Goal: Task Accomplishment & Management: Manage account settings

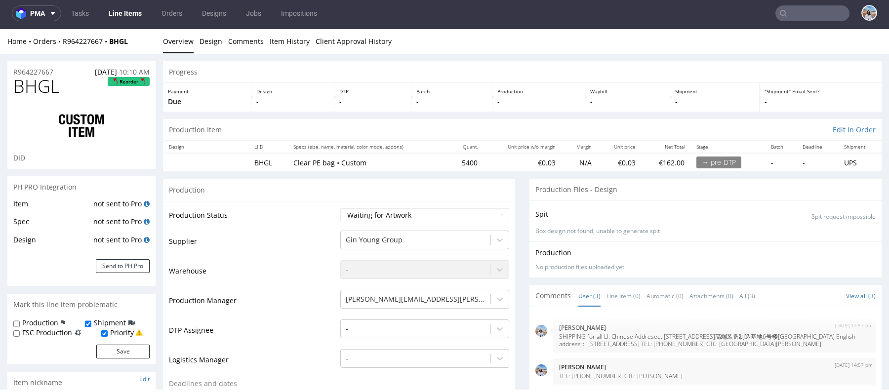
scroll to position [2, 0]
drag, startPoint x: 68, startPoint y: 67, endPoint x: 4, endPoint y: 67, distance: 63.7
copy p "R964227667"
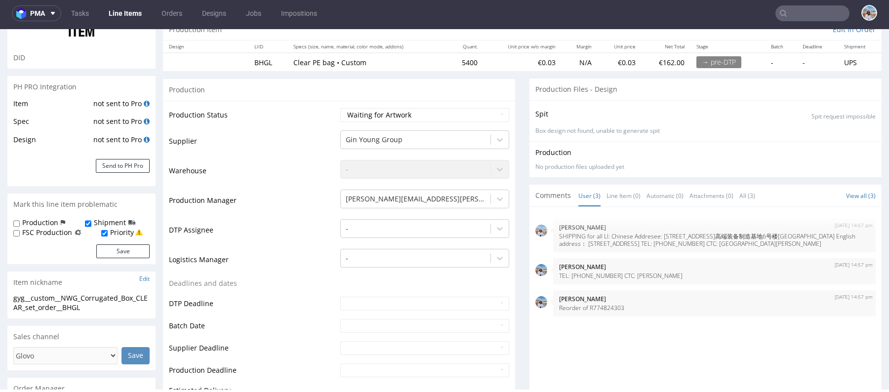
scroll to position [0, 0]
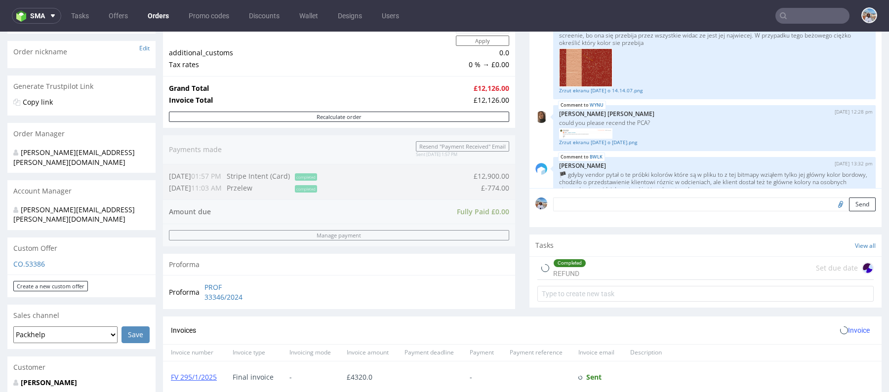
scroll to position [389, 0]
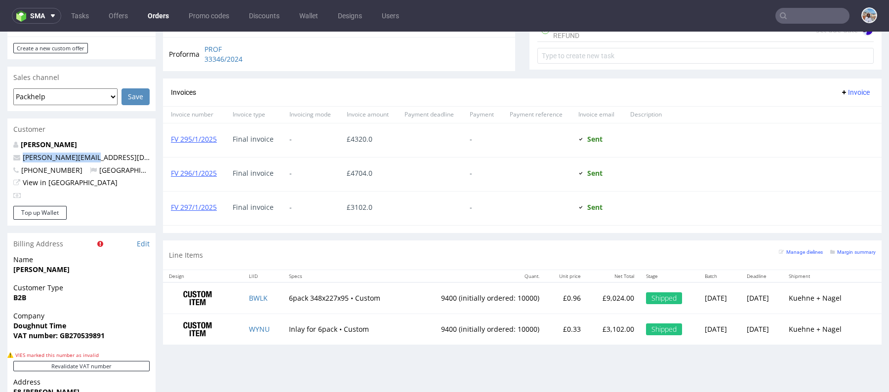
drag, startPoint x: 114, startPoint y: 139, endPoint x: 17, endPoint y: 139, distance: 96.8
click at [17, 153] on p "tom@rodeo-group.com" at bounding box center [81, 158] width 136 height 10
copy span "tom@rodeo-group.com"
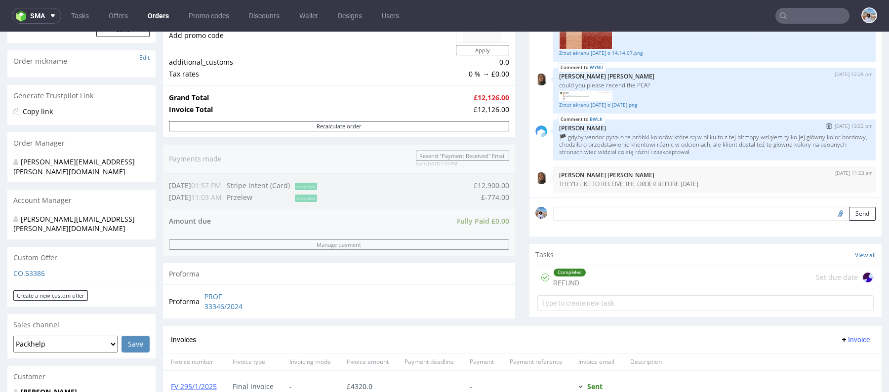
scroll to position [0, 0]
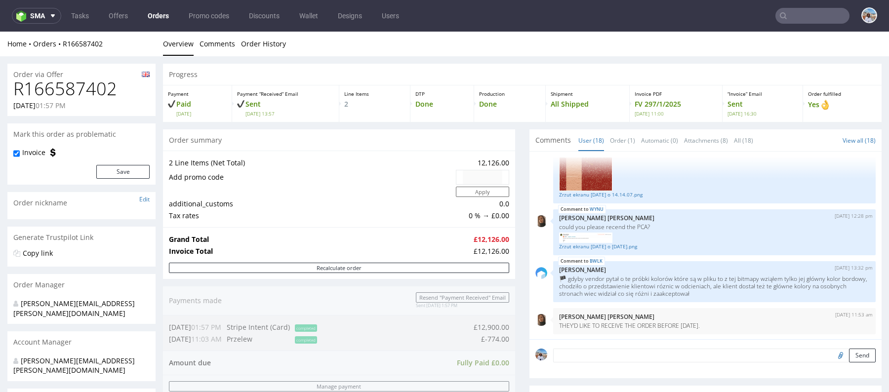
click at [801, 7] on nav "sma Tasks Offers Orders Promo codes Discounts Wallet Designs Users" at bounding box center [444, 16] width 889 height 32
click at [801, 14] on input "text" at bounding box center [812, 16] width 74 height 16
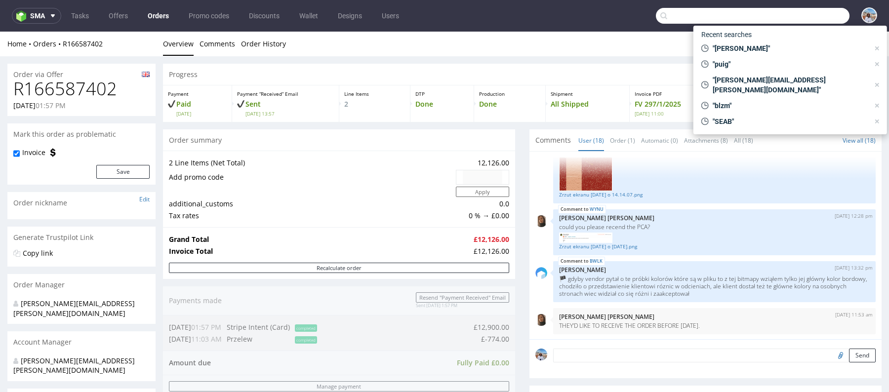
paste input "tom@rodeo-group.com"
type input "tom@rodeo-group.com"
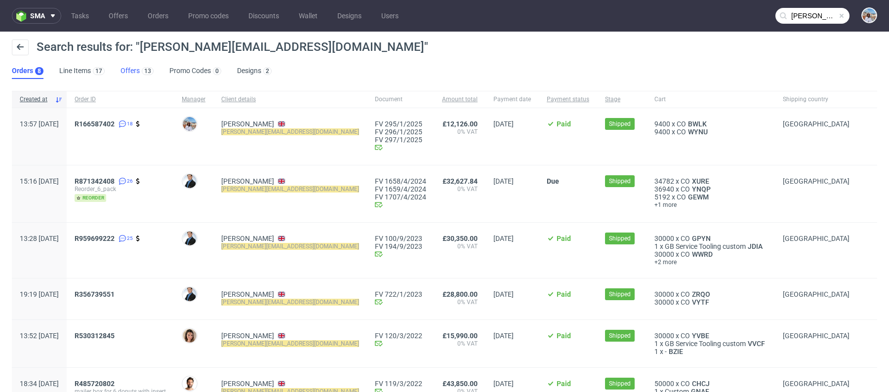
click at [137, 74] on link "Offers 13" at bounding box center [136, 71] width 33 height 16
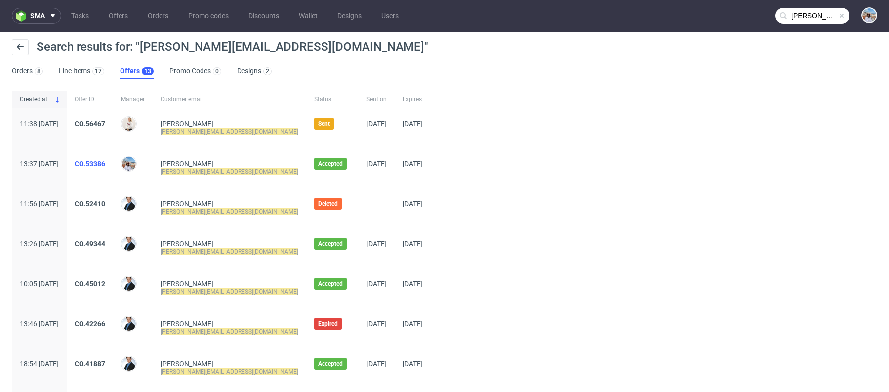
click at [105, 166] on link "CO.53386" at bounding box center [90, 164] width 31 height 8
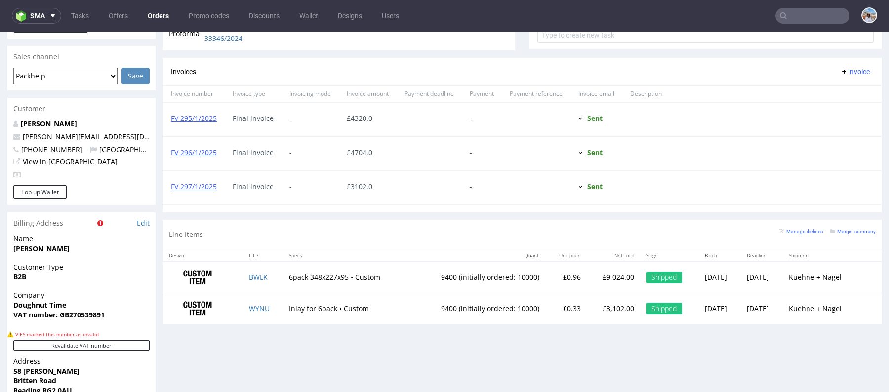
scroll to position [306, 0]
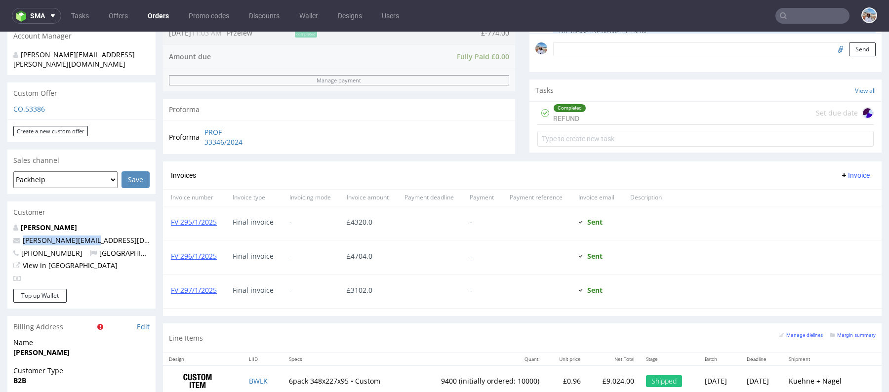
drag, startPoint x: 92, startPoint y: 218, endPoint x: 19, endPoint y: 218, distance: 73.6
click at [19, 236] on p "tom@rodeo-group.com" at bounding box center [81, 241] width 136 height 10
copy span "tom@rodeo-group.com"
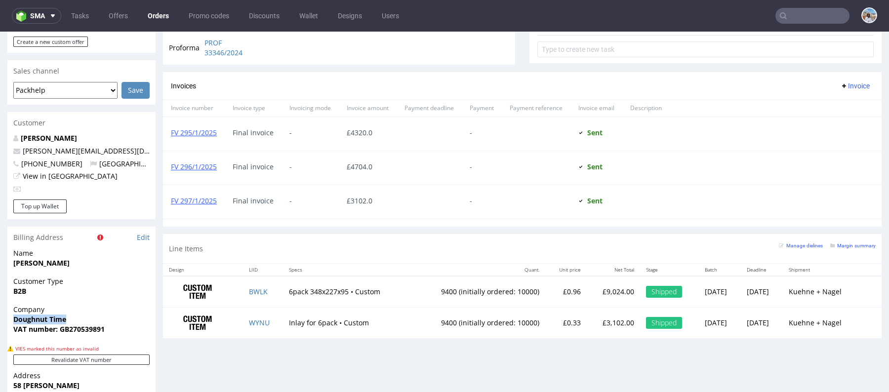
drag, startPoint x: 70, startPoint y: 303, endPoint x: 12, endPoint y: 302, distance: 57.3
click at [12, 305] on div "Company Doughnut Time VAT number: GB270539891" at bounding box center [81, 324] width 148 height 38
copy strong "Doughnut Time"
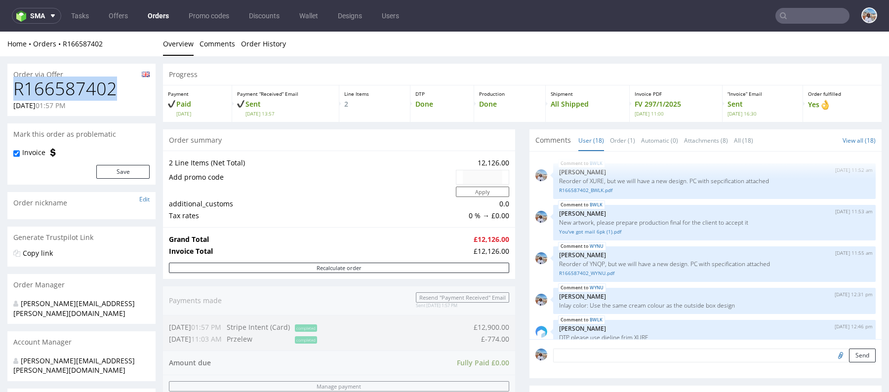
drag, startPoint x: 108, startPoint y: 94, endPoint x: 2, endPoint y: 94, distance: 105.7
copy h1 "R166587402"
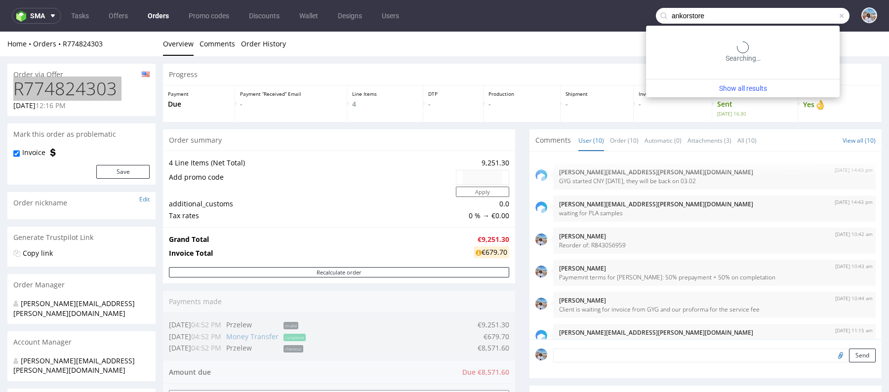
type input "ankorstore"
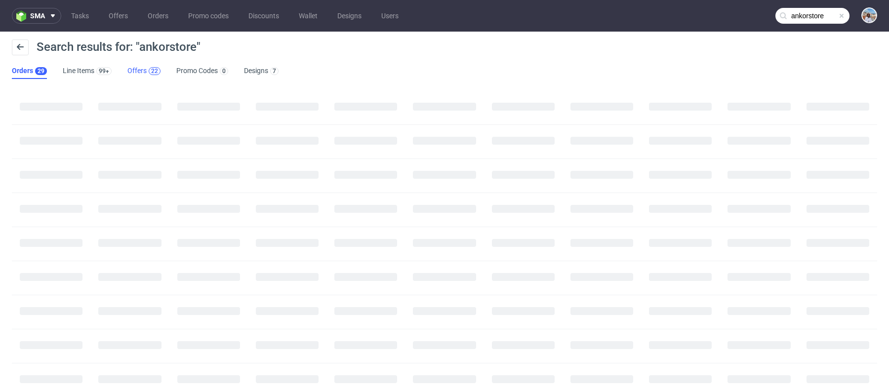
click at [152, 73] on div "22" at bounding box center [154, 71] width 7 height 7
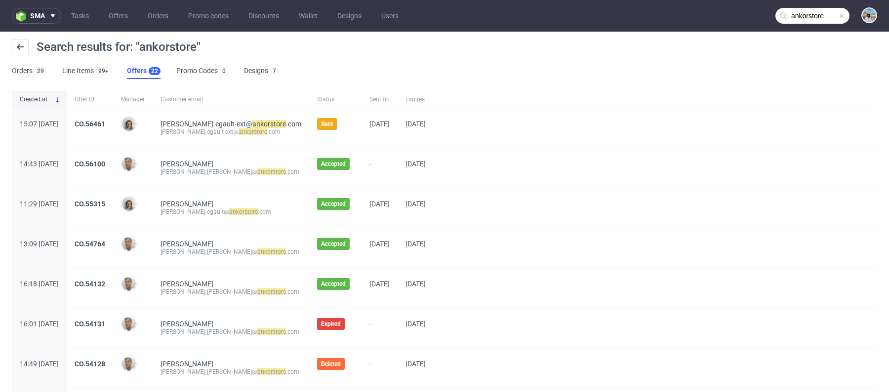
click at [113, 117] on div "CO.56461" at bounding box center [90, 127] width 46 height 39
click at [105, 125] on link "CO.56461" at bounding box center [90, 124] width 31 height 8
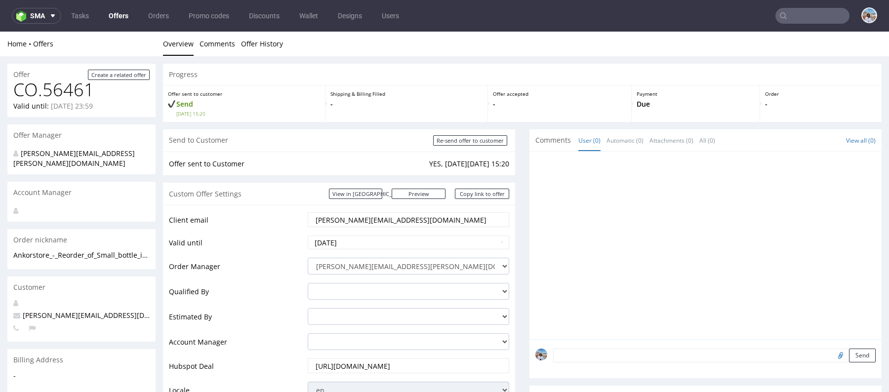
scroll to position [148, 0]
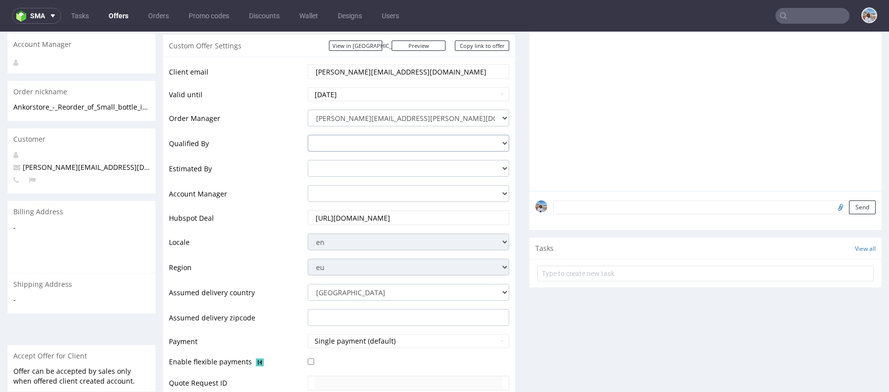
click at [358, 146] on select "adrian.margula@packhelp.com angelina.marc@packhelp.com dawid.urbanowicz@packhel…" at bounding box center [408, 143] width 201 height 17
select select "16429659"
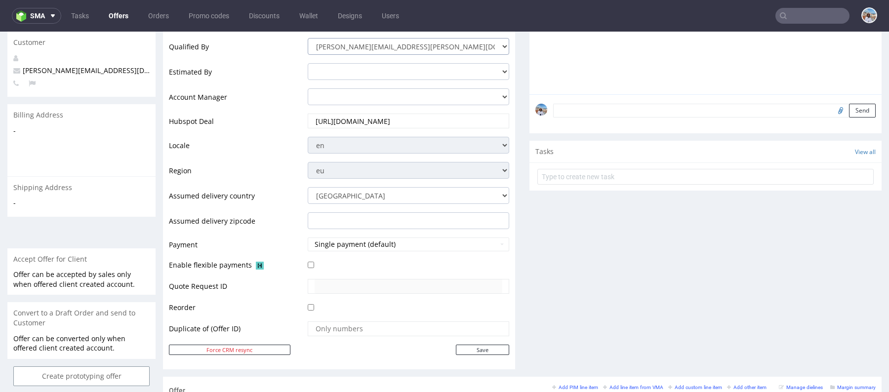
scroll to position [316, 0]
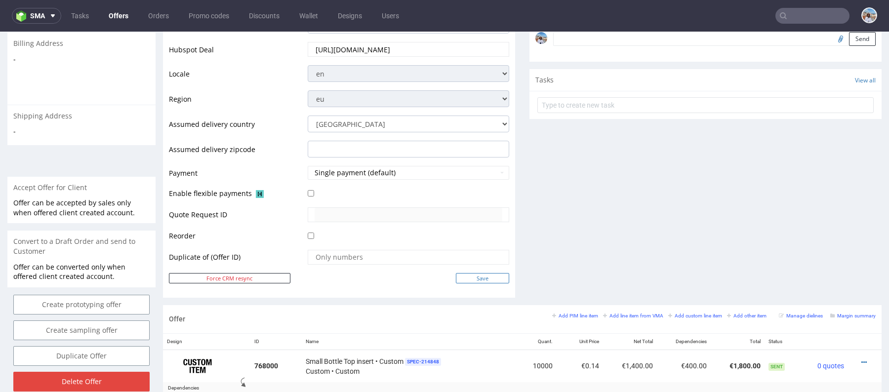
click at [474, 278] on input "Save" at bounding box center [482, 278] width 53 height 10
type input "In progress..."
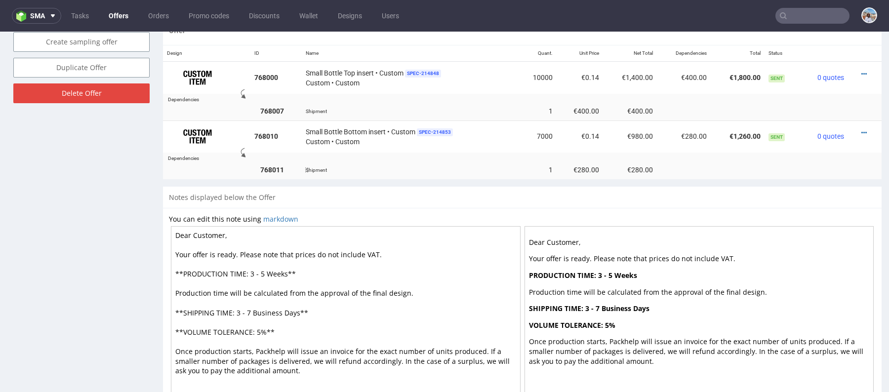
scroll to position [657, 0]
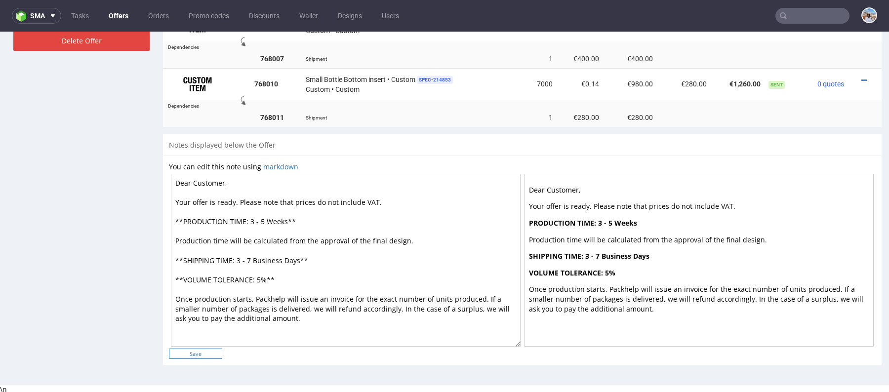
click at [181, 351] on input "Save" at bounding box center [195, 354] width 53 height 10
type input "In progress..."
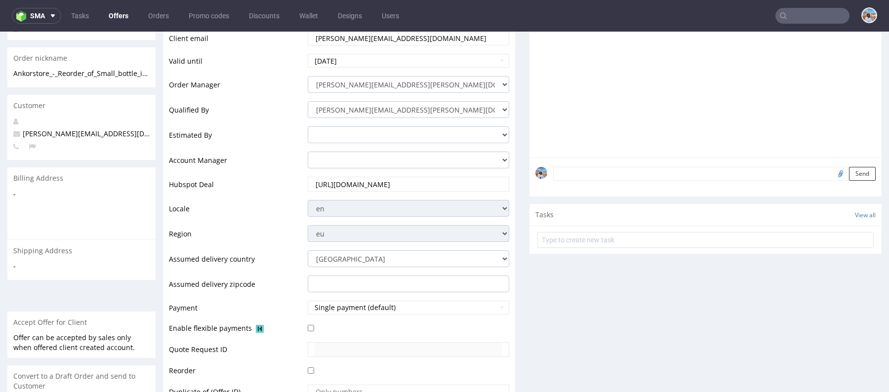
scroll to position [119, 0]
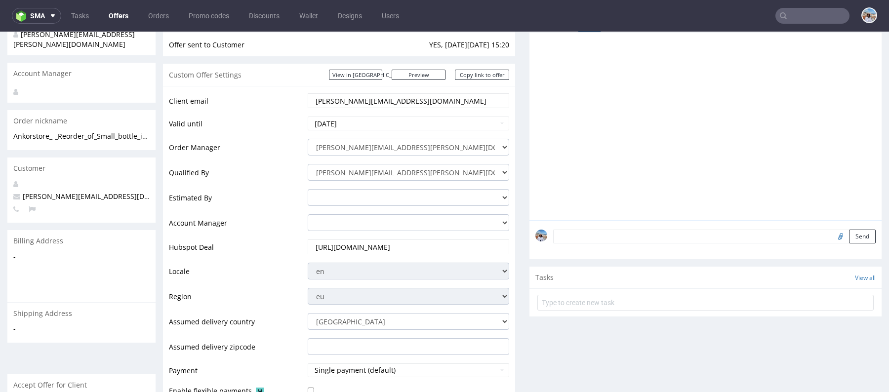
click at [376, 103] on input "benjamin.egault-ext@ankorstore.com" at bounding box center [409, 101] width 188 height 14
paste input "celine.laboute"
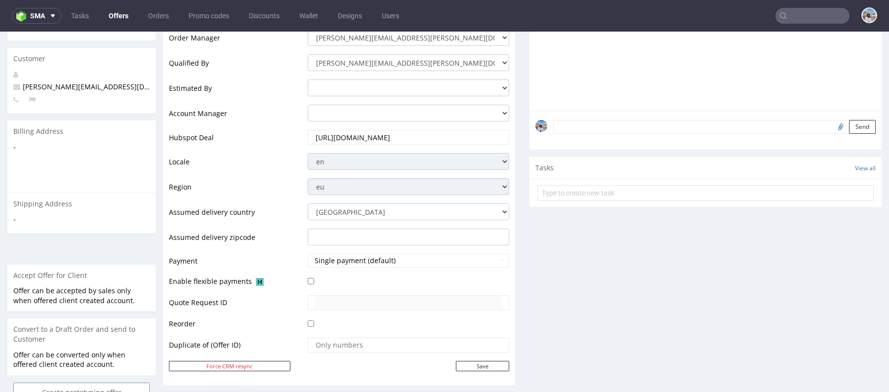
scroll to position [329, 0]
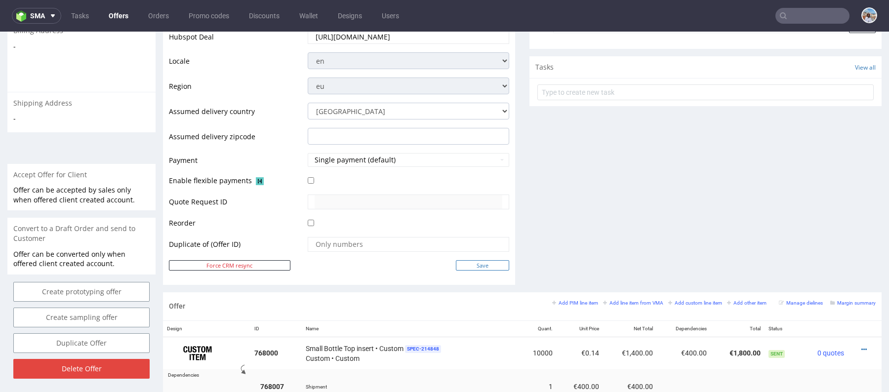
type input "celine.laboute@ankorstore.com"
click at [483, 266] on input "Save" at bounding box center [482, 265] width 53 height 10
type input "In progress..."
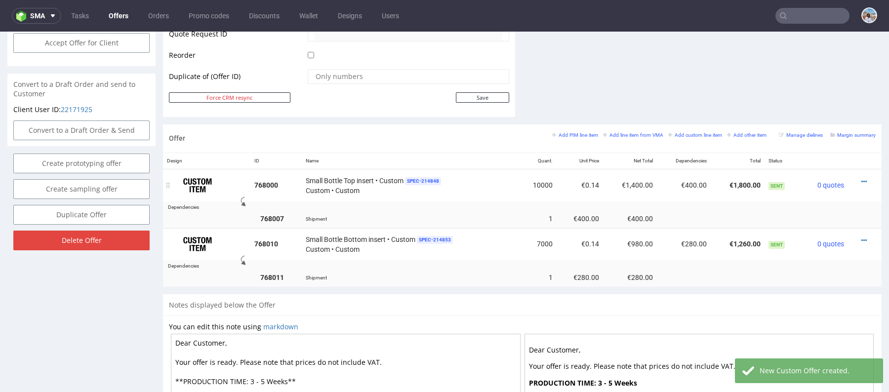
scroll to position [379, 0]
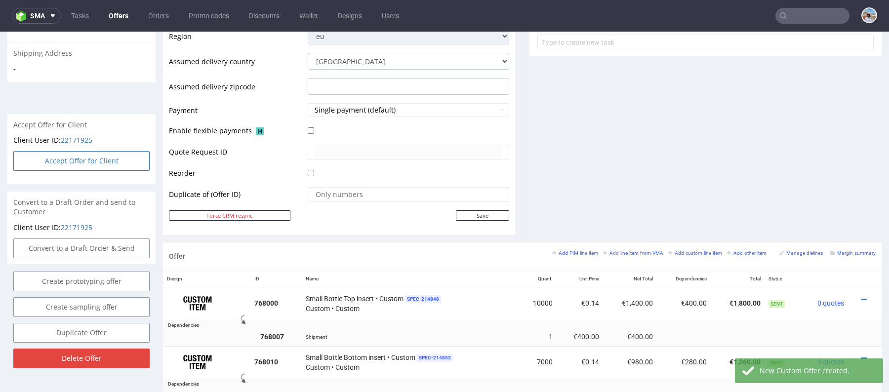
click at [125, 151] on button "Accept Offer for Client" at bounding box center [81, 161] width 136 height 20
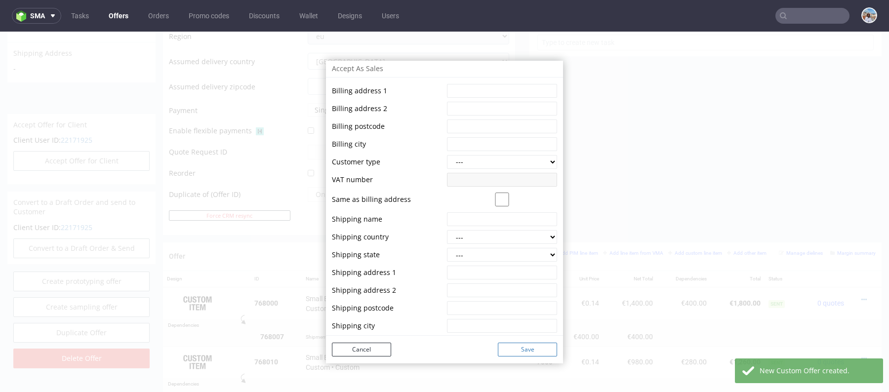
click at [514, 343] on button "Save" at bounding box center [527, 350] width 59 height 14
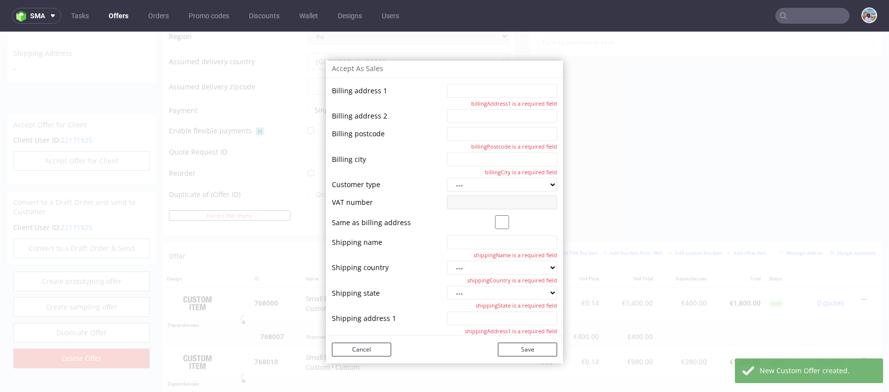
scroll to position [0, 0]
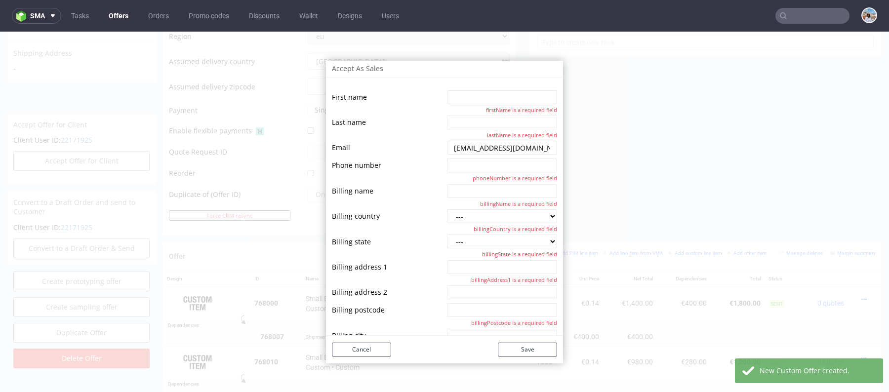
click at [496, 86] on div "First name firstName is a required field Last name lastName is a required field…" at bounding box center [444, 209] width 237 height 252
click at [496, 101] on input "string" at bounding box center [502, 97] width 110 height 14
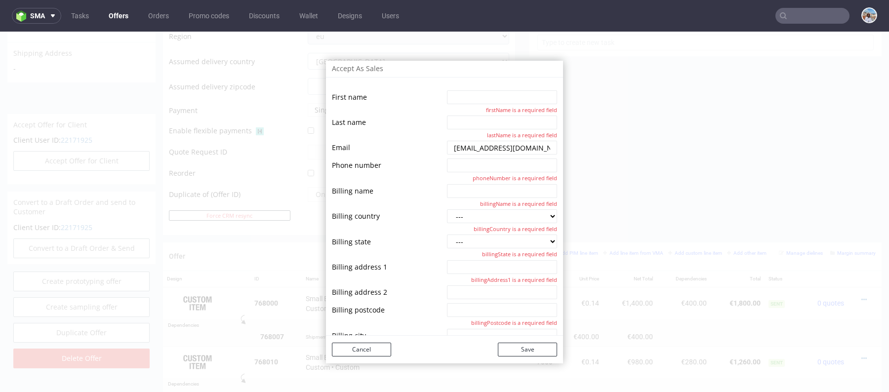
scroll to position [0, 3]
drag, startPoint x: 494, startPoint y: 149, endPoint x: 571, endPoint y: 149, distance: 76.5
click at [571, 149] on div "Accept As Sales First name firstName is a required field Last name lastName is …" at bounding box center [444, 212] width 889 height 360
click at [364, 341] on div "Cancel Save" at bounding box center [444, 350] width 237 height 28
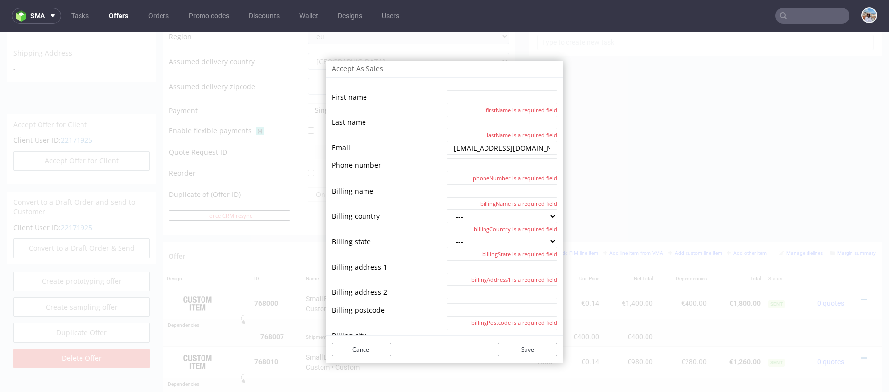
click at [364, 342] on td "Cancel" at bounding box center [388, 350] width 113 height 16
click at [364, 344] on button "Cancel" at bounding box center [361, 350] width 59 height 14
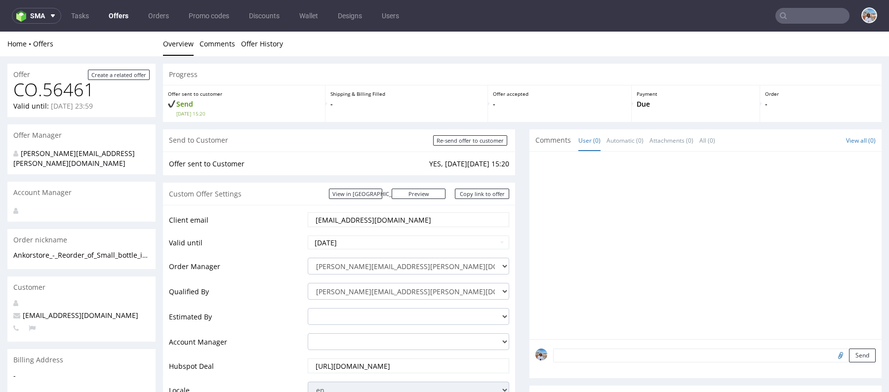
click at [364, 222] on input "celine.laboute@ankorstore.com" at bounding box center [409, 220] width 188 height 14
paste input "benjamin.egault"
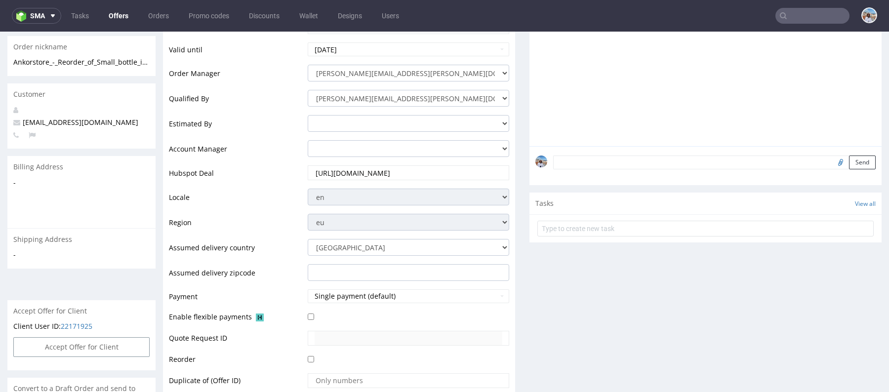
scroll to position [326, 0]
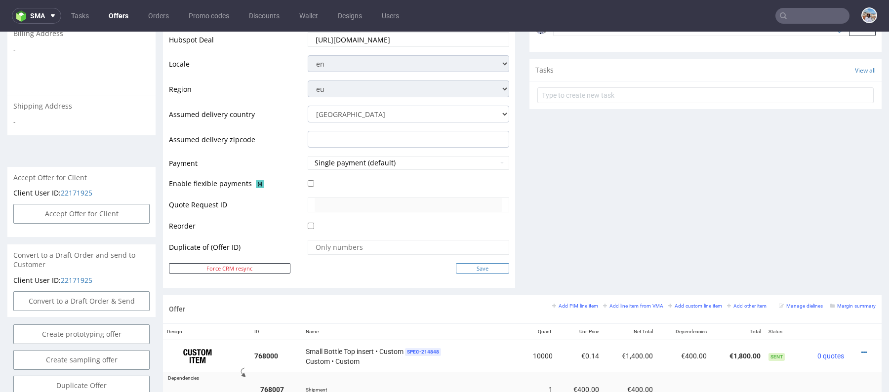
type input "benjamin.egault@ankorstore.com"
click at [493, 271] on input "Save" at bounding box center [482, 268] width 53 height 10
type input "In progress..."
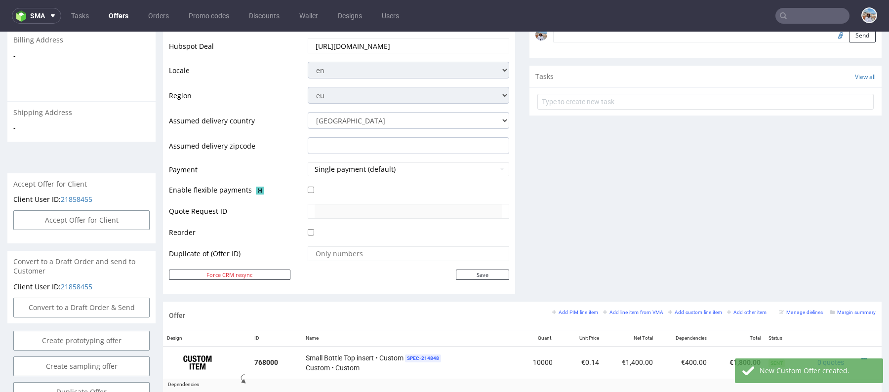
scroll to position [469, 0]
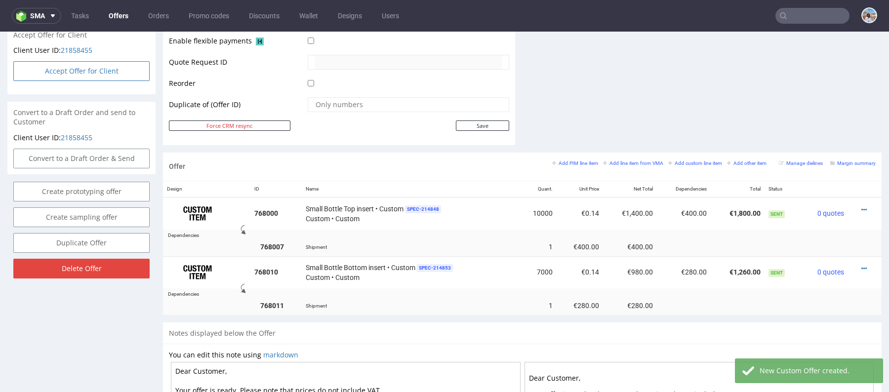
click at [120, 68] on button "Accept Offer for Client" at bounding box center [81, 71] width 136 height 20
select select "75"
select select "916"
select select "b2b"
select select "75"
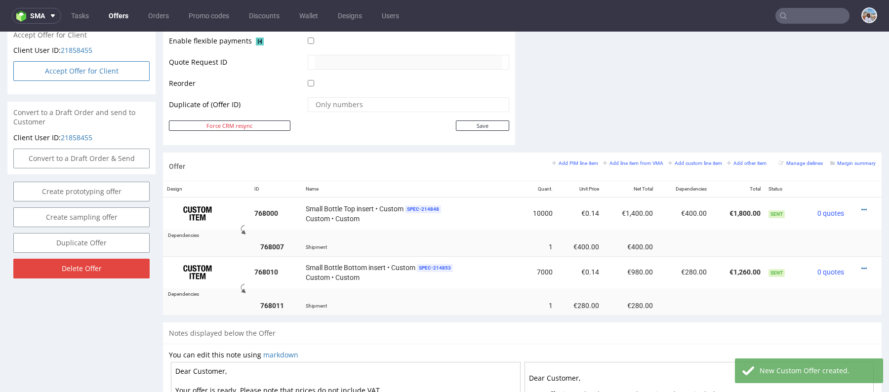
select select "916"
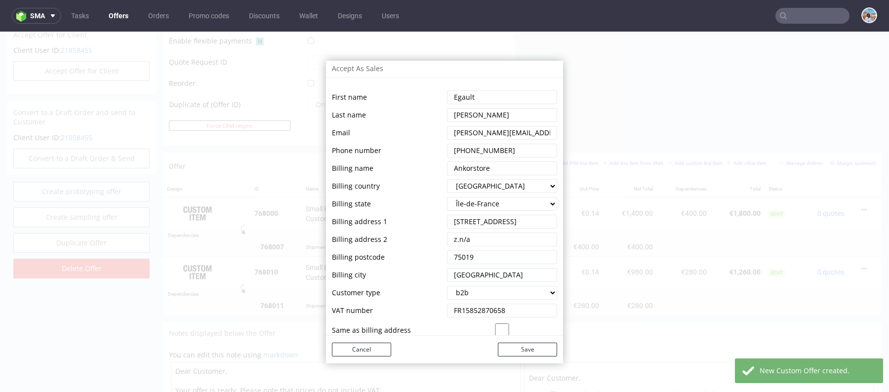
scroll to position [131, 0]
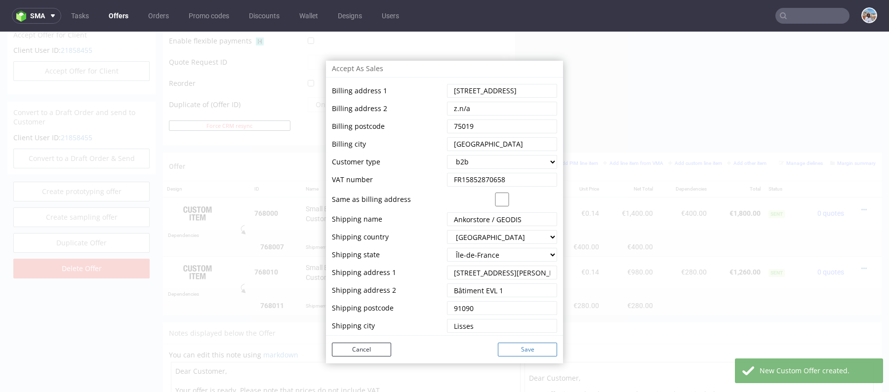
click at [530, 348] on button "Save" at bounding box center [527, 350] width 59 height 14
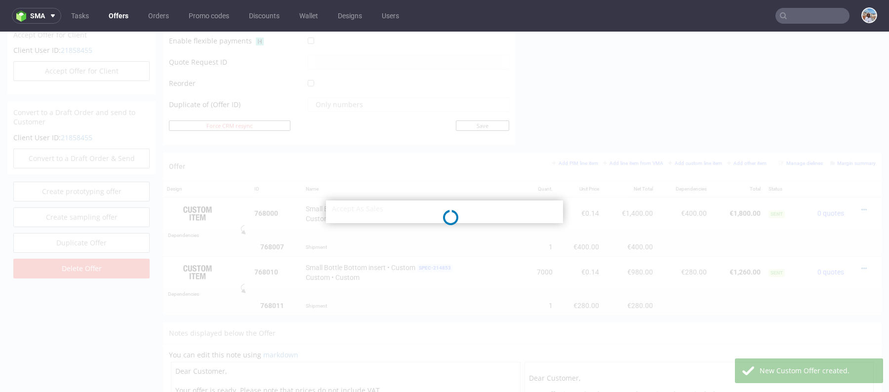
select select "75"
select select "916"
select select "b2b"
select select "75"
select select "916"
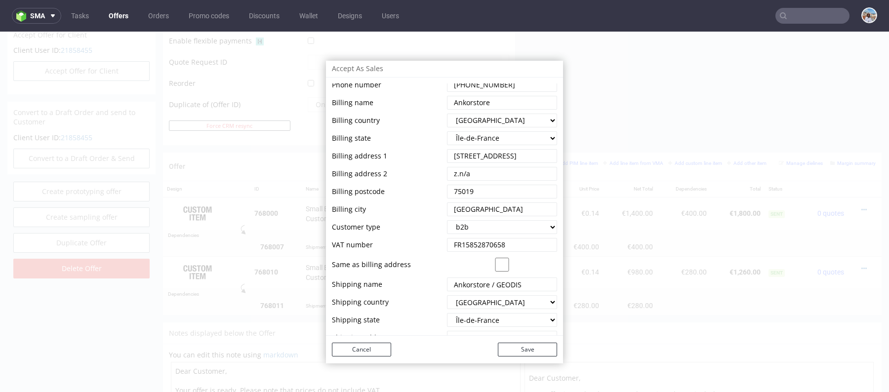
scroll to position [0, 0]
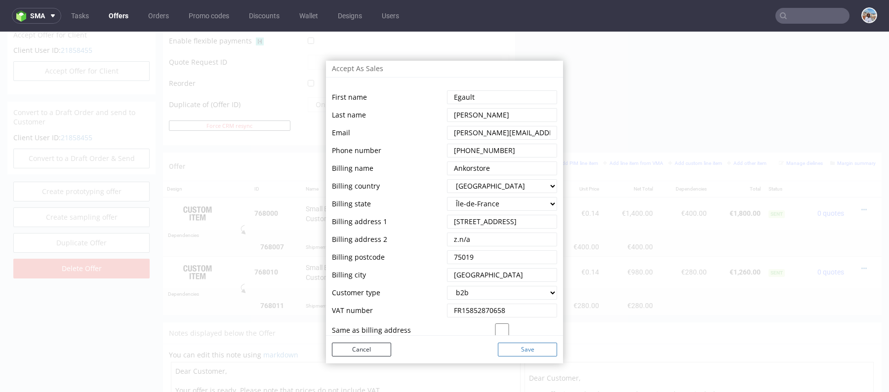
click at [524, 347] on button "Save" at bounding box center [527, 350] width 59 height 14
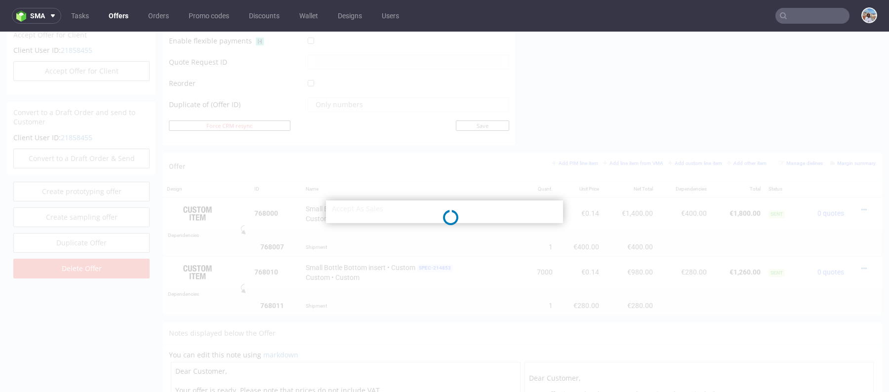
select select "75"
select select "916"
select select "b2b"
select select "75"
select select "916"
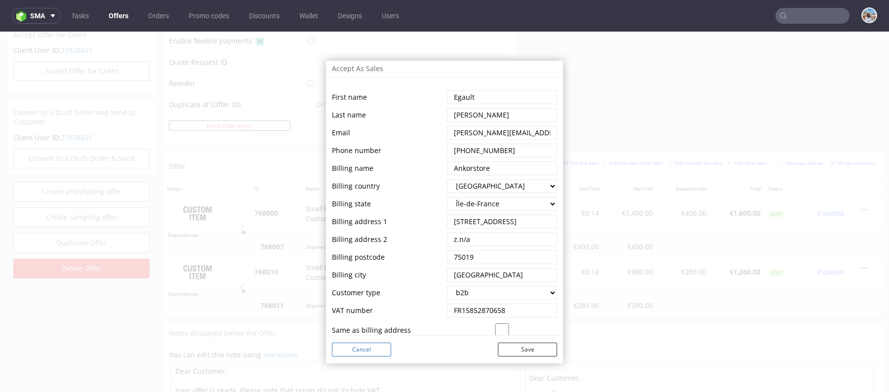
click at [372, 348] on button "Cancel" at bounding box center [361, 350] width 59 height 14
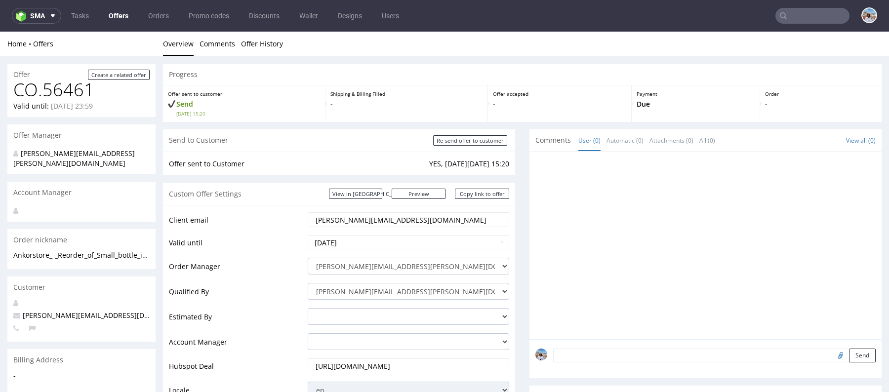
click at [398, 222] on input "benjamin.egault@ankorstore.com" at bounding box center [409, 220] width 188 height 14
paste input "monika.dupont-chowaniec"
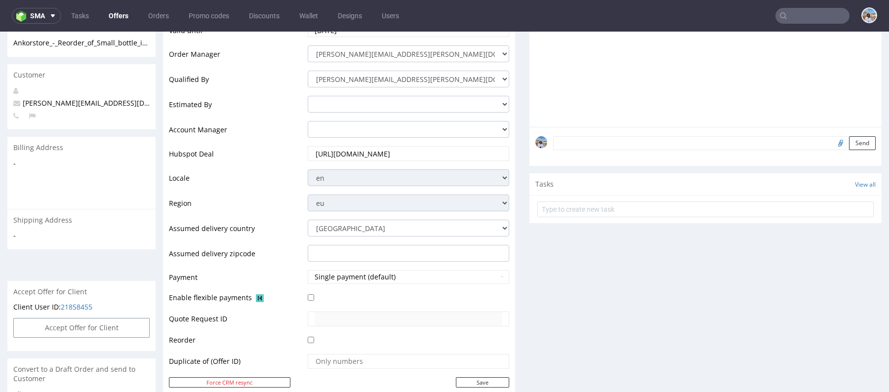
scroll to position [218, 0]
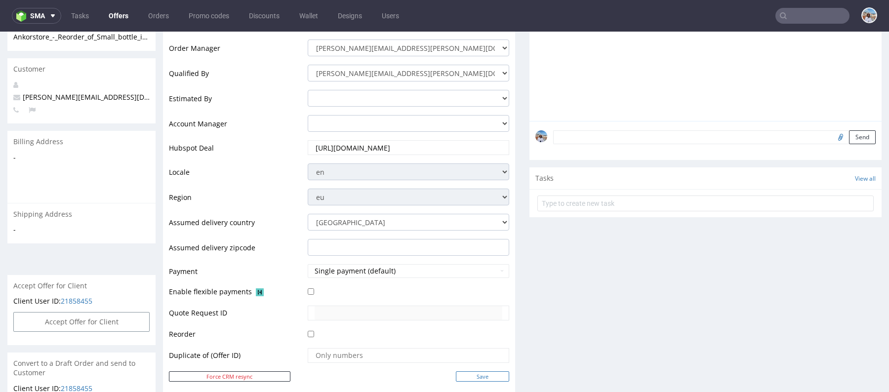
type input "monika.dupont-chowaniec@ankorstore.com"
click at [482, 371] on input "Save" at bounding box center [482, 376] width 53 height 10
type input "In progress..."
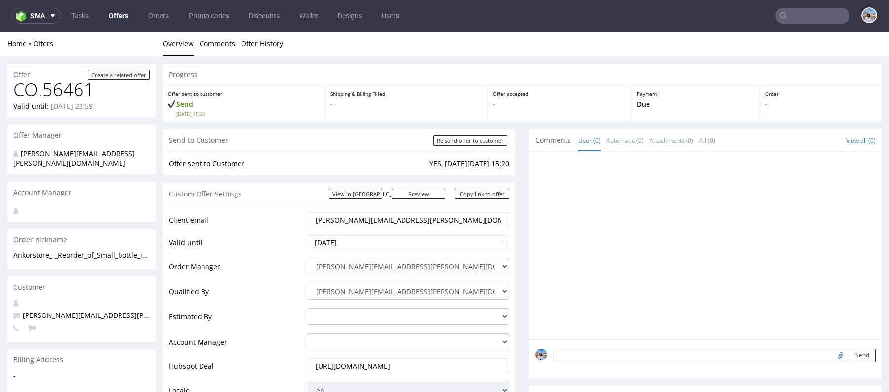
scroll to position [338, 0]
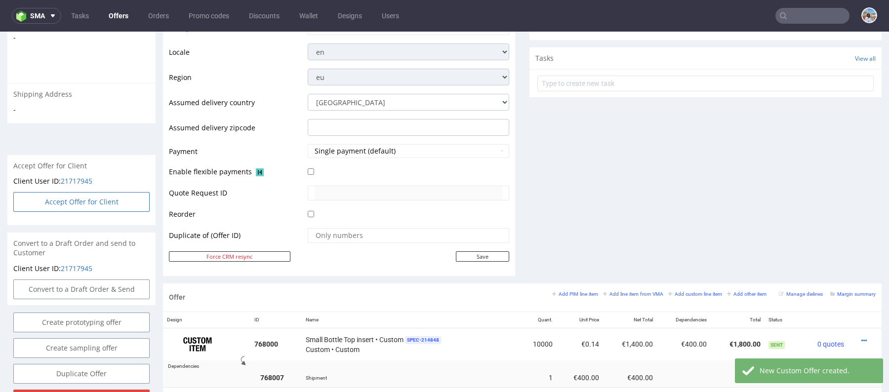
click at [88, 196] on button "Accept Offer for Client" at bounding box center [81, 202] width 136 height 20
select select "75"
select select "916"
select select "b2b"
select select "75"
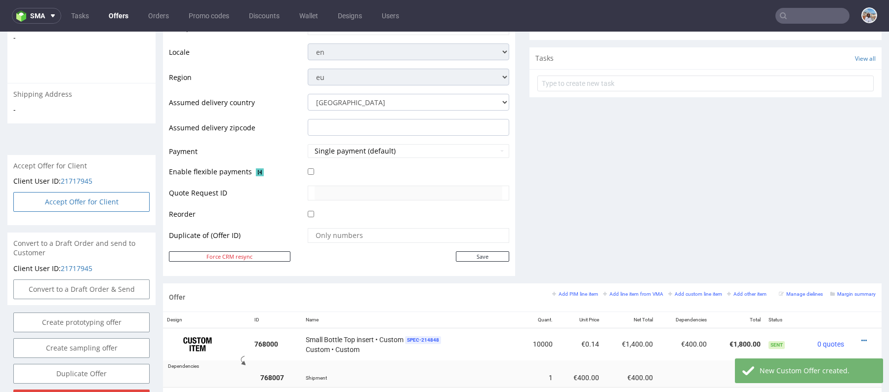
select select "916"
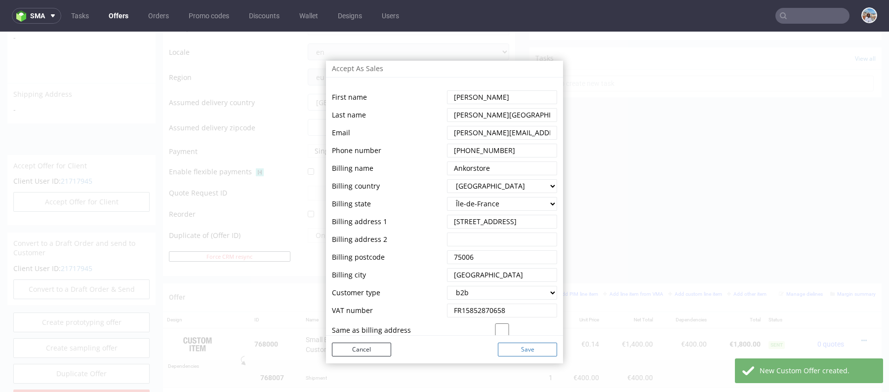
click at [526, 351] on button "Save" at bounding box center [527, 350] width 59 height 14
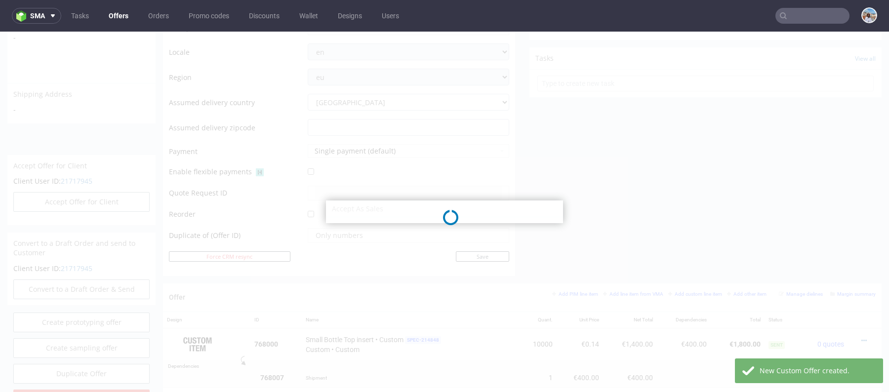
select select "75"
select select "916"
select select "b2b"
select select "75"
select select "916"
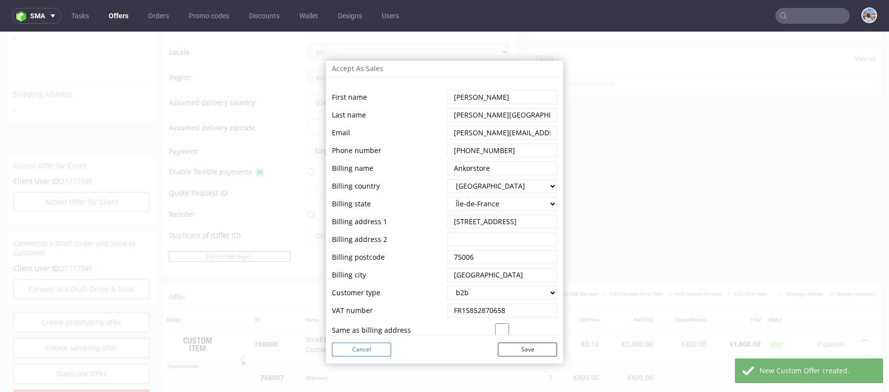
click at [371, 346] on button "Cancel" at bounding box center [361, 350] width 59 height 14
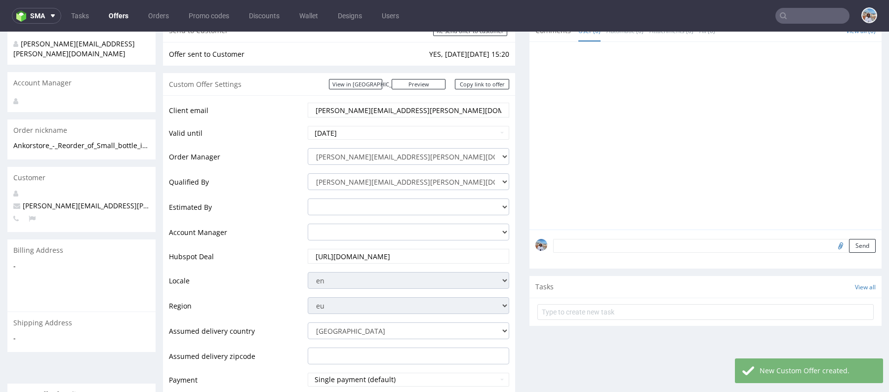
scroll to position [0, 0]
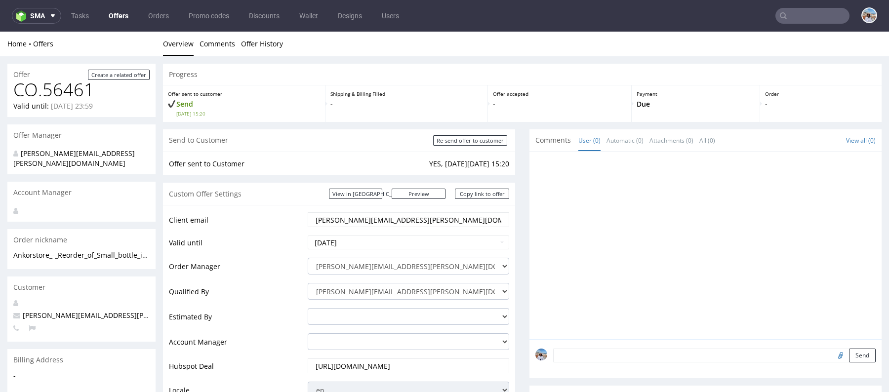
click at [402, 224] on input "monika.dupont-chowaniec@ankorstore.com" at bounding box center [409, 220] width 188 height 14
paste input "celine.laboute"
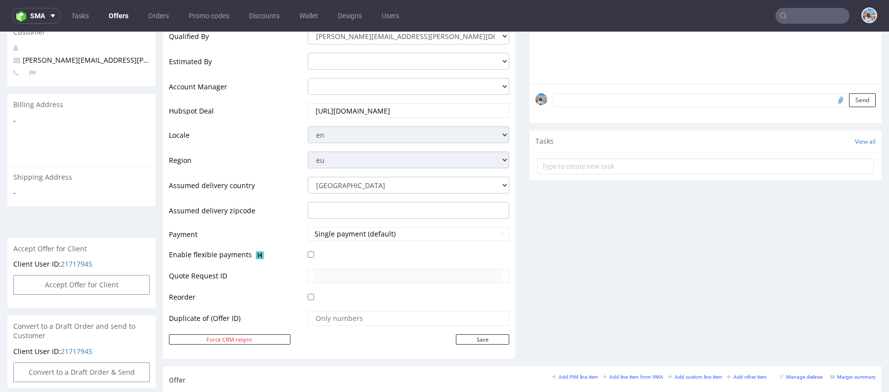
scroll to position [295, 0]
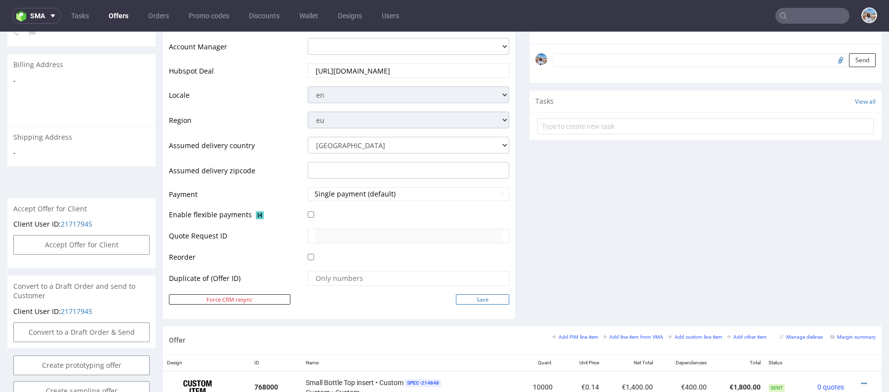
type input "celine.laboute@ankorstore.com"
click at [494, 294] on input "Save" at bounding box center [482, 299] width 53 height 10
type input "In progress..."
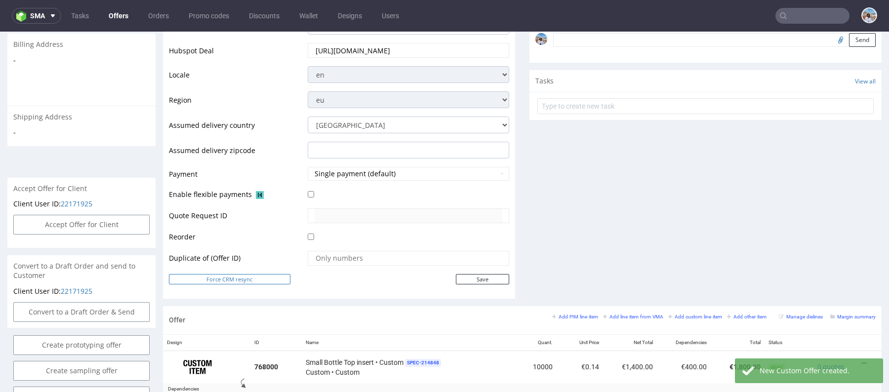
scroll to position [300, 0]
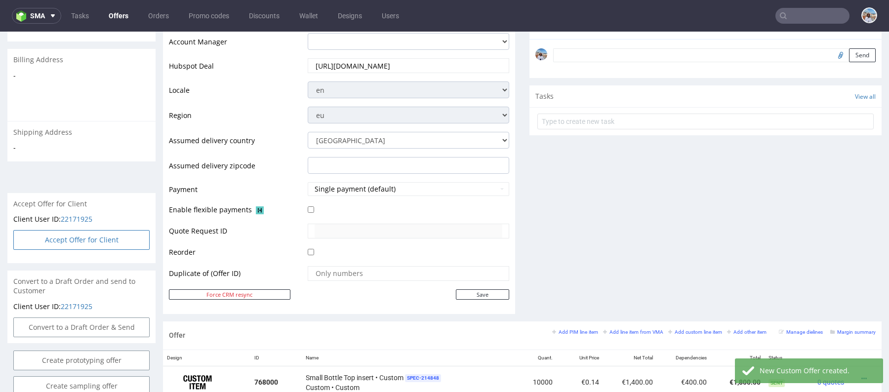
click at [90, 235] on button "Accept Offer for Client" at bounding box center [81, 240] width 136 height 20
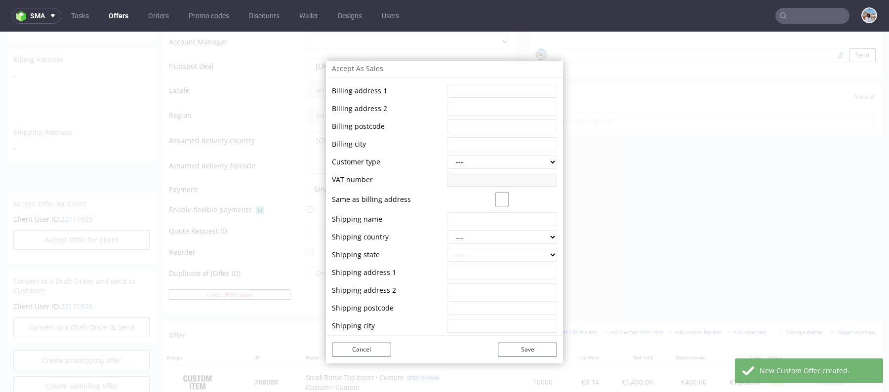
scroll to position [0, 0]
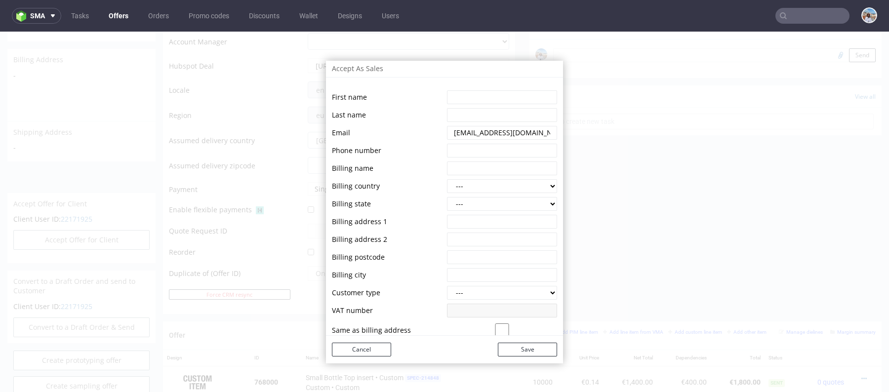
click at [447, 96] on input "string" at bounding box center [502, 97] width 110 height 14
click at [418, 157] on td "Phone number" at bounding box center [388, 151] width 113 height 16
click at [457, 93] on input "string" at bounding box center [502, 97] width 110 height 14
paste input "Celine Laboute"
drag, startPoint x: 504, startPoint y: 97, endPoint x: 474, endPoint y: 96, distance: 30.1
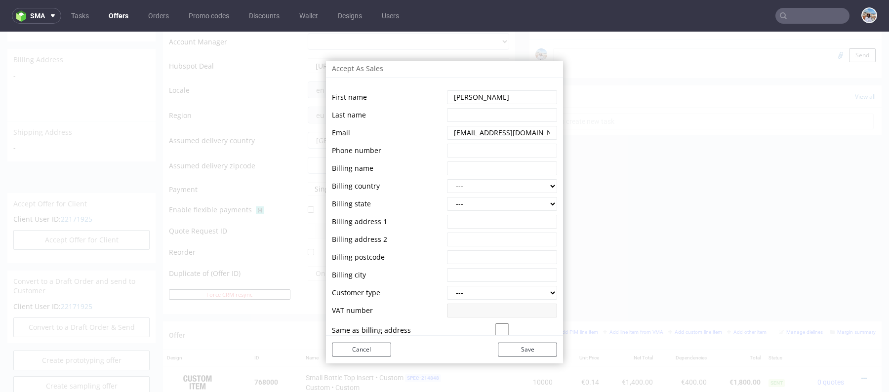
click at [474, 96] on input "string" at bounding box center [502, 97] width 110 height 14
type input "Celine"
click at [473, 112] on input "string" at bounding box center [502, 115] width 110 height 14
paste input "Laboute"
type input "Laboute"
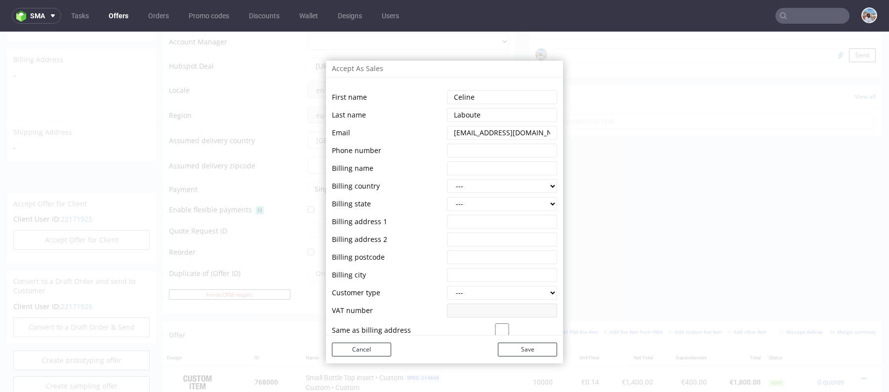
click at [469, 148] on input "string" at bounding box center [502, 151] width 110 height 14
paste input "+33631099840"
type input "+33631099840"
click at [466, 162] on input "string" at bounding box center [502, 168] width 110 height 14
click at [511, 173] on input "string" at bounding box center [502, 168] width 110 height 14
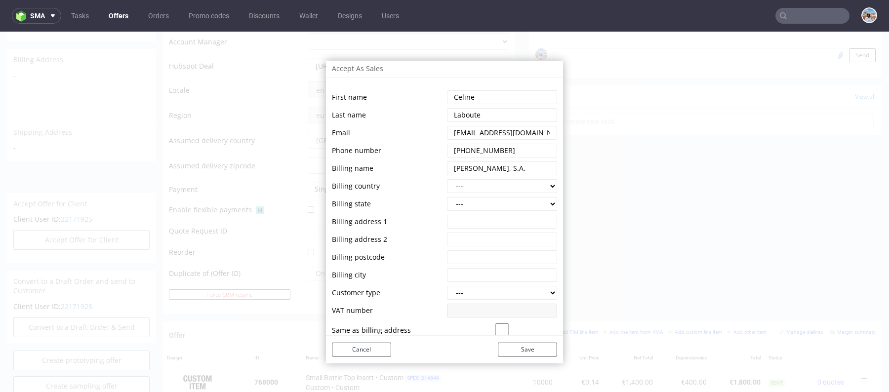
click at [511, 167] on input "string" at bounding box center [502, 168] width 110 height 14
type input "Ankorstore"
click at [453, 299] on select "--- b2b b2c" at bounding box center [502, 293] width 110 height 14
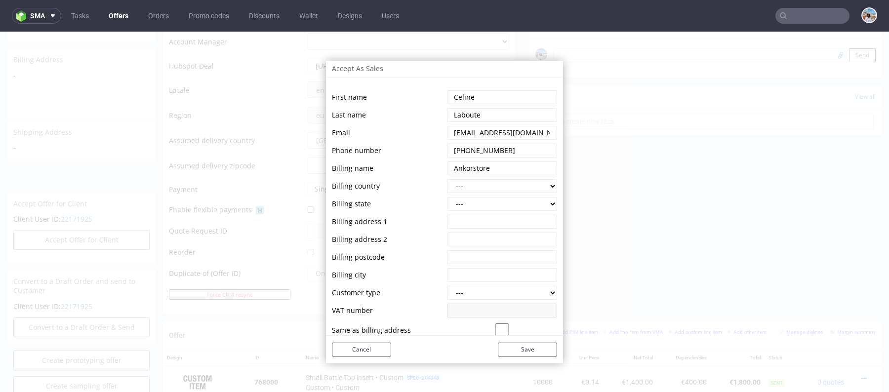
select select "b2b"
click at [472, 306] on input "string" at bounding box center [502, 311] width 110 height 14
paste input "VAT number: FR15852870658"
drag, startPoint x: 491, startPoint y: 310, endPoint x: 412, endPoint y: 310, distance: 79.0
click at [412, 310] on tr "VAT number" at bounding box center [444, 311] width 225 height 16
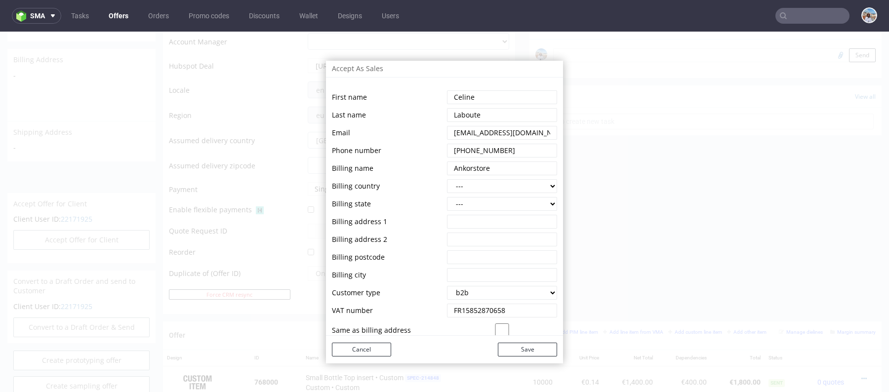
type input "FR15852870658"
click at [460, 219] on input "string" at bounding box center [502, 222] width 110 height 14
paste input "101 rue de Sèvres"
type input "101 rue de Sèvres"
click at [457, 237] on input "string" at bounding box center [502, 240] width 110 height 14
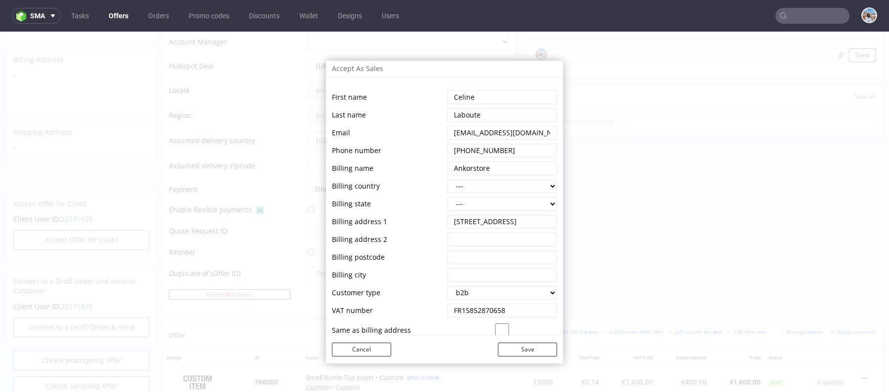
paste input "Paris 75006"
drag, startPoint x: 484, startPoint y: 241, endPoint x: 465, endPoint y: 241, distance: 19.3
click at [465, 241] on input "string" at bounding box center [502, 240] width 110 height 14
drag, startPoint x: 467, startPoint y: 241, endPoint x: 512, endPoint y: 241, distance: 45.4
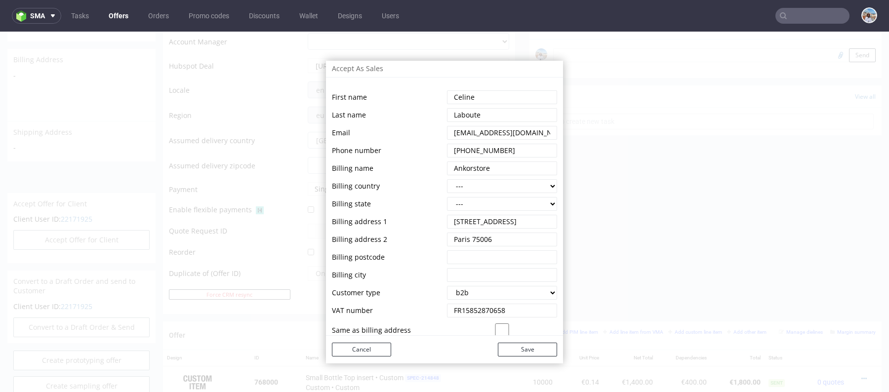
click at [512, 241] on input "string" at bounding box center [502, 240] width 110 height 14
type input "Paris"
click at [455, 271] on input "string" at bounding box center [502, 275] width 110 height 14
click at [455, 259] on input "string" at bounding box center [502, 257] width 110 height 14
paste input "75006"
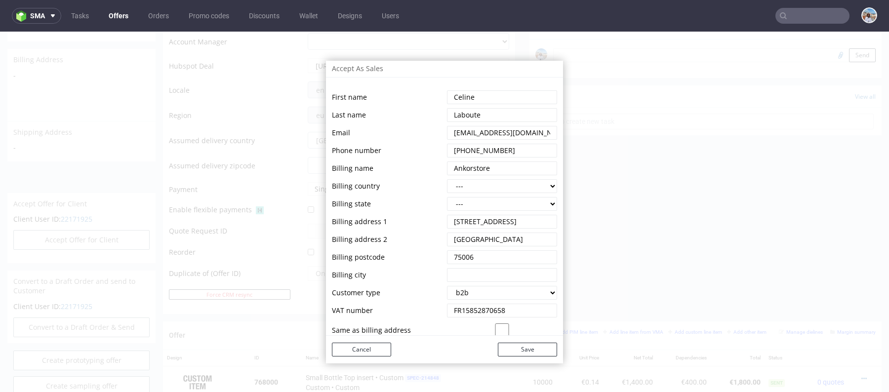
type input "75006"
click at [462, 240] on input "string" at bounding box center [502, 240] width 110 height 14
click at [462, 269] on input "string" at bounding box center [502, 275] width 110 height 14
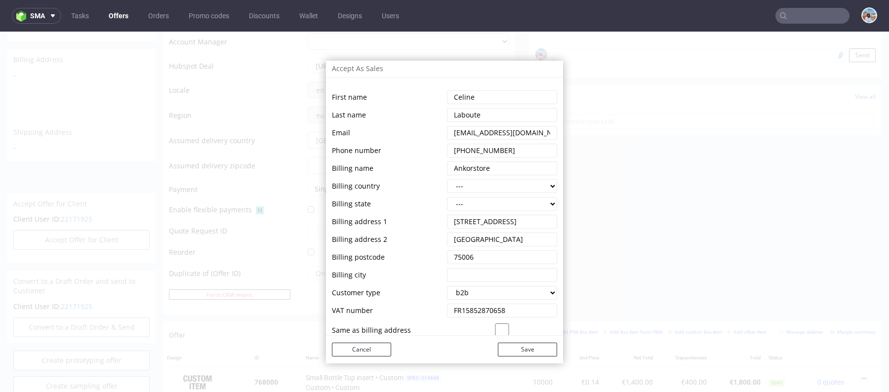
paste input "Paris"
type input "Paris"
click at [460, 244] on input "string" at bounding box center [502, 240] width 110 height 14
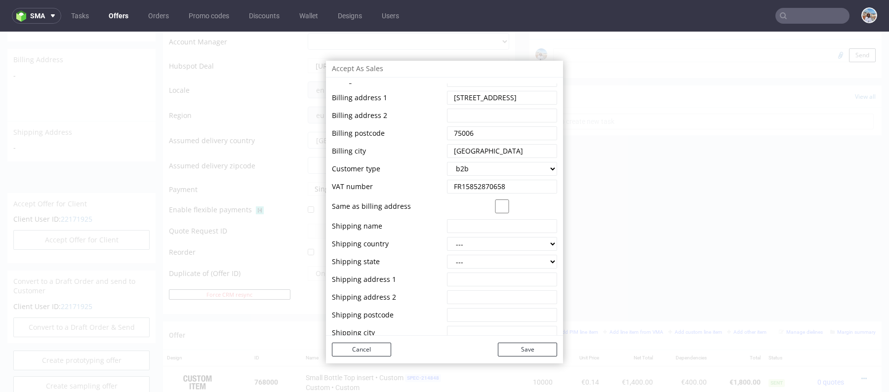
scroll to position [126, 0]
click at [470, 224] on input "string" at bounding box center [502, 224] width 110 height 14
paste input "ANKORSTORE"
type input "ANKORSTORE"
click at [465, 242] on select "--- Austria Australia Belgium Bulgaria Canada Switzerland Cyprus Czech Republic…" at bounding box center [502, 242] width 110 height 14
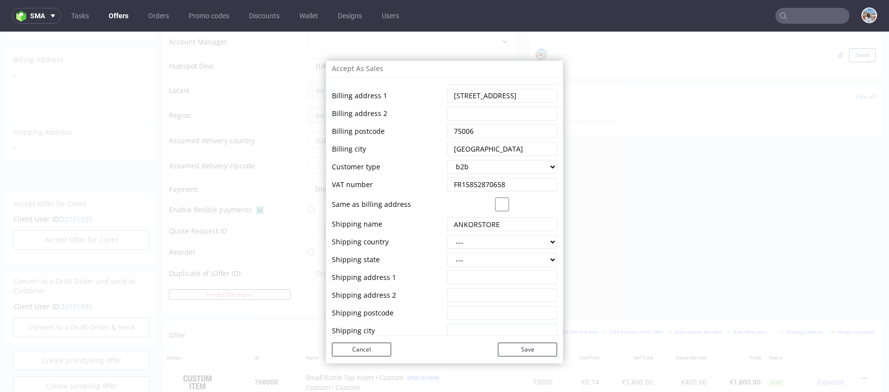
select select "75"
click at [473, 250] on td at bounding box center [500, 251] width 113 height 2
click at [473, 259] on select "--- Alsace Aquitaine Auvergne Bourgogne Bretagne Centre Champagne-Ardenne Corse…" at bounding box center [502, 260] width 110 height 14
click at [467, 276] on input "string" at bounding box center [502, 278] width 110 height 14
paste input "146 Route De Corbeil Quai 17-18 BAT / EVL1 GEODIS Lisses-Evry 91090 France"
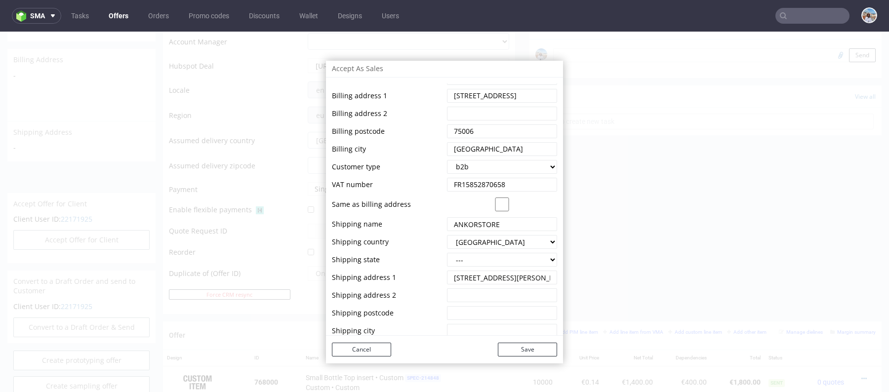
scroll to position [0, 155]
drag, startPoint x: 501, startPoint y: 276, endPoint x: 520, endPoint y: 276, distance: 19.7
click at [520, 276] on input "string" at bounding box center [502, 278] width 110 height 14
type input "146 Route De Corbeil Quai 17-18 BAT / EVL1 GEODIS Lisses-Evry 91090 France"
click at [463, 297] on input "string" at bounding box center [502, 295] width 110 height 14
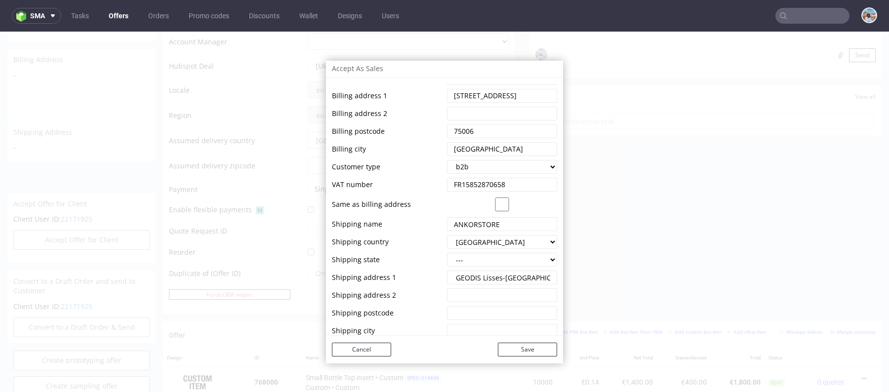
scroll to position [0, 0]
click at [463, 310] on input "string" at bounding box center [502, 313] width 110 height 14
paste input "91090"
type input "91090"
click at [519, 277] on input "string" at bounding box center [502, 278] width 110 height 14
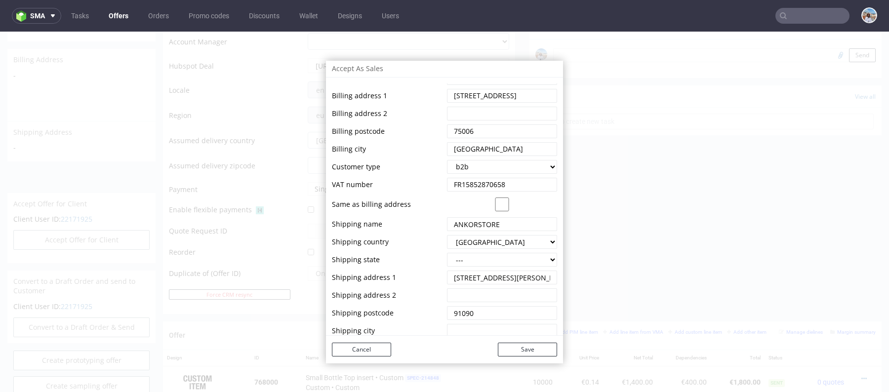
click at [536, 278] on input "string" at bounding box center [502, 278] width 110 height 14
click at [515, 279] on input "string" at bounding box center [502, 278] width 110 height 14
drag, startPoint x: 497, startPoint y: 279, endPoint x: 578, endPoint y: 279, distance: 81.5
click at [578, 279] on div "Accept As Sales First name Last name Email Phone number Billing name Billing co…" at bounding box center [444, 212] width 889 height 360
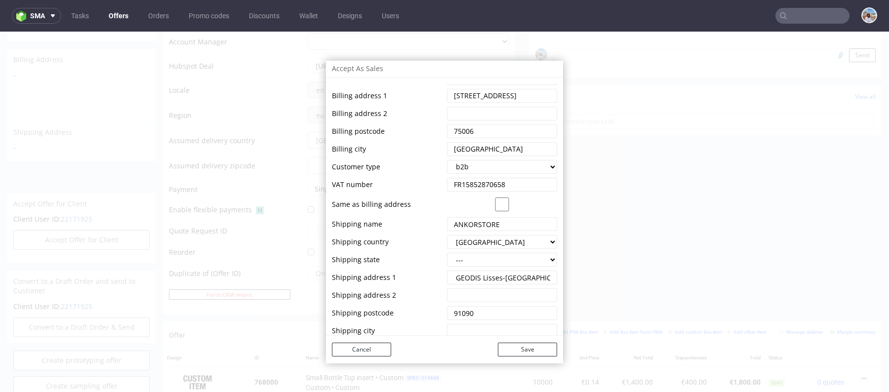
click at [510, 279] on input "string" at bounding box center [502, 278] width 110 height 14
click at [465, 275] on input "string" at bounding box center [502, 278] width 110 height 14
drag, startPoint x: 464, startPoint y: 276, endPoint x: 567, endPoint y: 276, distance: 103.2
click at [567, 276] on div "Accept As Sales First name Last name Email Phone number Billing name Billing co…" at bounding box center [444, 212] width 889 height 360
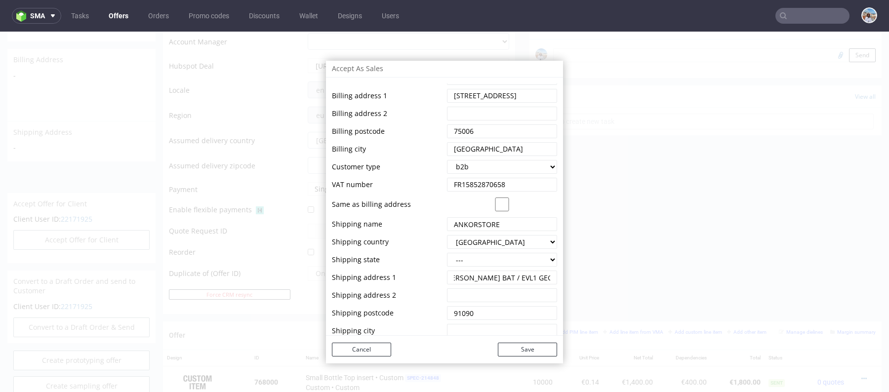
type input "146 Route De Corbeil Quai 17-18 BAT / EVL1 GEODIS"
click at [495, 264] on select "--- Alsace Aquitaine Auvergne Bourgogne Bretagne Centre Champagne-Ardenne Corse…" at bounding box center [502, 260] width 110 height 14
click at [430, 215] on td at bounding box center [388, 215] width 113 height 2
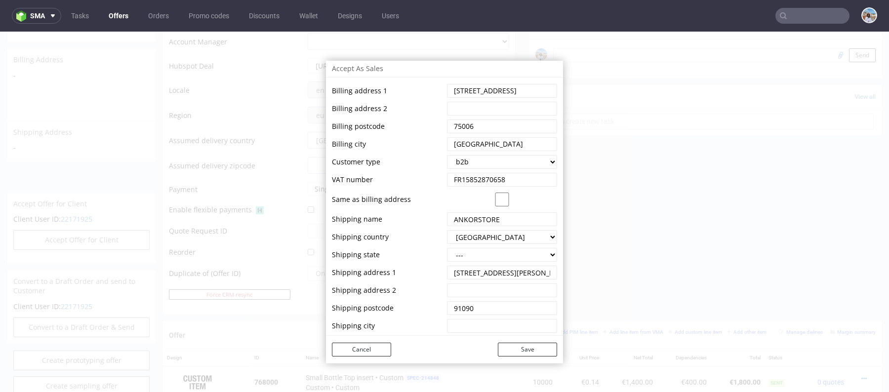
scroll to position [0, 0]
click at [479, 326] on input "string" at bounding box center [502, 325] width 110 height 14
type input "[GEOGRAPHIC_DATA]"
click at [495, 252] on select "--- Alsace Aquitaine Auvergne Bourgogne Bretagne Centre Champagne-Ardenne Corse…" at bounding box center [502, 254] width 110 height 14
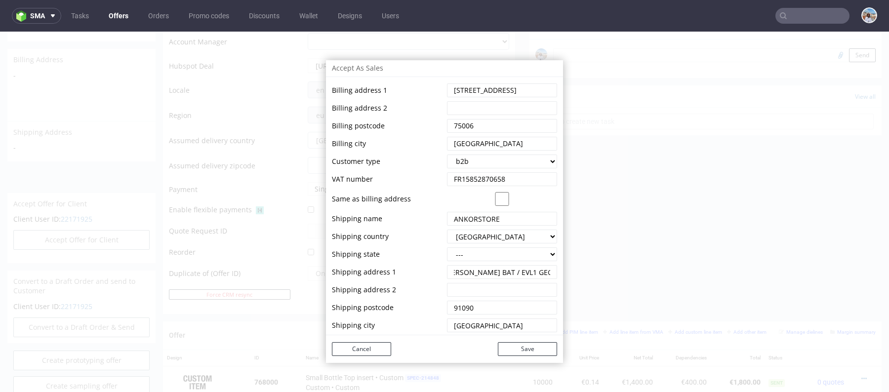
drag, startPoint x: 536, startPoint y: 270, endPoint x: 561, endPoint y: 270, distance: 25.7
click at [561, 270] on div "Accept As Sales First name Last name Email Phone number Billing name Billing co…" at bounding box center [444, 212] width 889 height 360
click at [522, 270] on input "string" at bounding box center [502, 272] width 110 height 14
click at [484, 250] on select "--- Alsace Aquitaine Auvergne Bourgogne Bretagne Centre Champagne-Ardenne Corse…" at bounding box center [502, 254] width 110 height 14
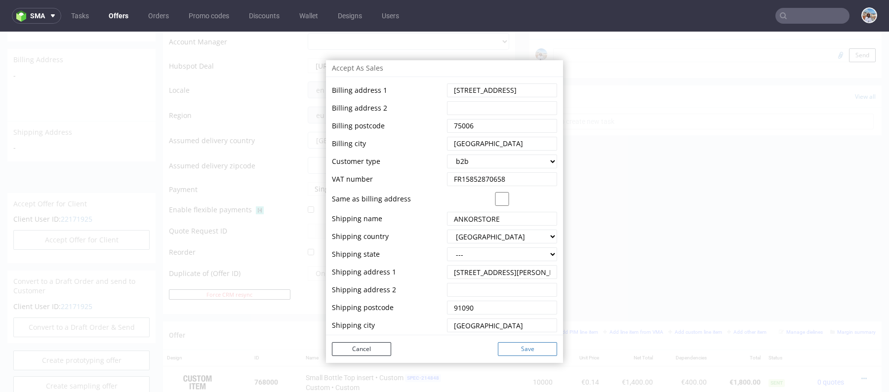
click at [514, 349] on button "Save" at bounding box center [527, 349] width 59 height 14
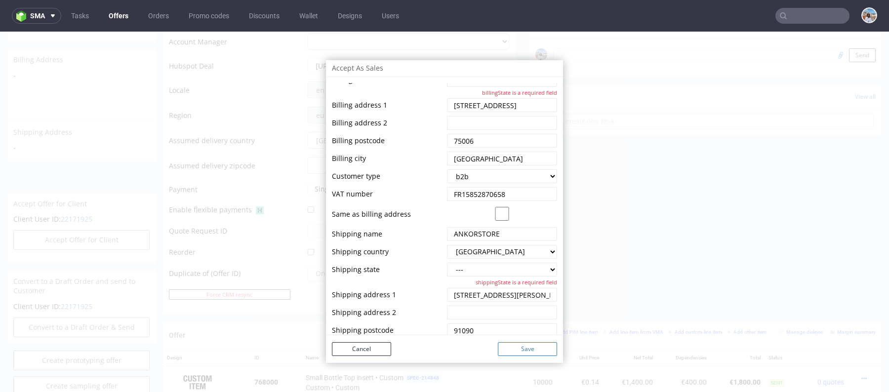
scroll to position [146, 0]
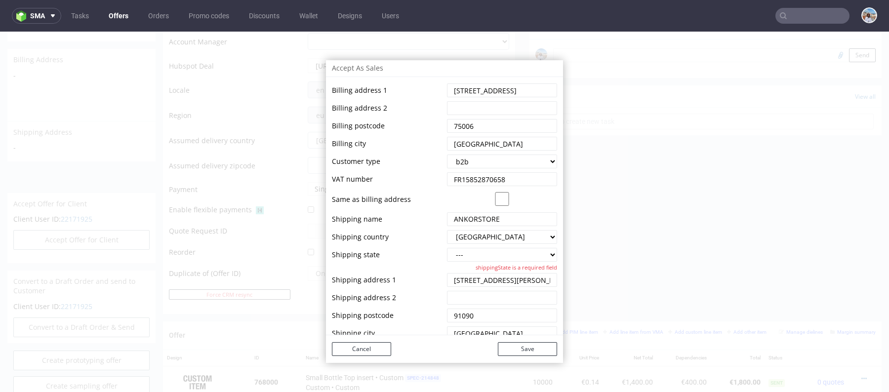
click at [500, 254] on select "--- Alsace Aquitaine Auvergne Bourgogne Bretagne Centre Champagne-Ardenne Corse…" at bounding box center [502, 255] width 110 height 14
click at [482, 282] on input "string" at bounding box center [502, 280] width 110 height 14
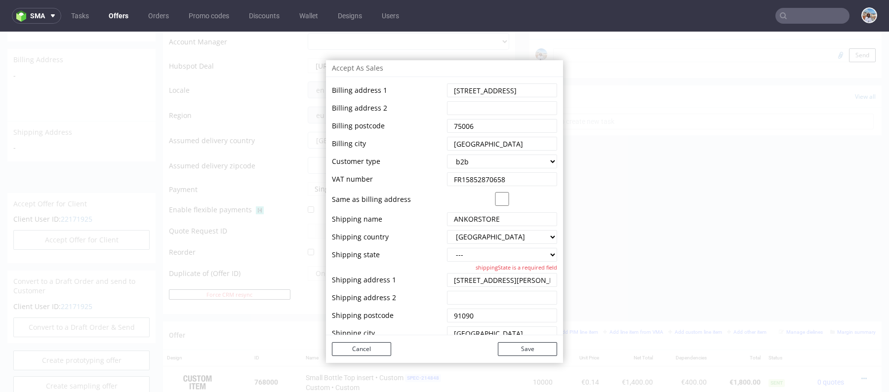
click at [475, 258] on select "--- Alsace Aquitaine Auvergne Bourgogne Bretagne Centre Champagne-Ardenne Corse…" at bounding box center [502, 255] width 110 height 14
click at [493, 251] on select "--- Alsace Aquitaine Auvergne Bourgogne Bretagne Centre Champagne-Ardenne Corse…" at bounding box center [502, 255] width 110 height 14
select select "916"
click at [513, 347] on button "Save" at bounding box center [527, 349] width 59 height 14
click at [518, 349] on button "Save" at bounding box center [527, 349] width 59 height 14
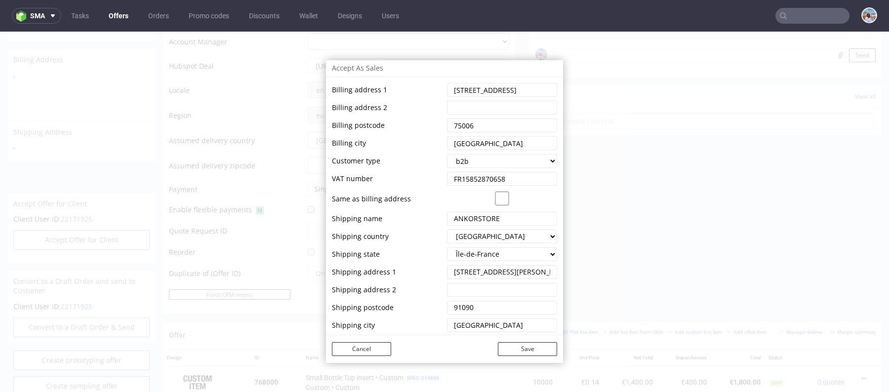
scroll to position [0, 0]
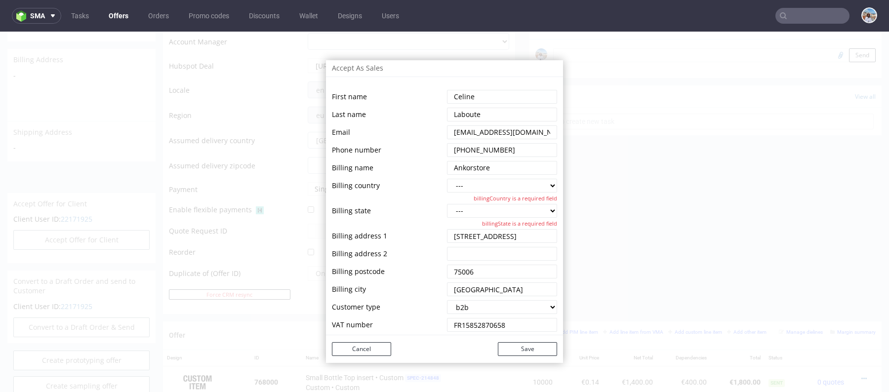
click at [468, 184] on select "--- Austria Australia Belgium Bulgaria Canada Switzerland Cyprus Czech Republic…" at bounding box center [502, 186] width 110 height 14
select select "75"
click at [485, 213] on select "--- Alsace Aquitaine Auvergne Bourgogne Bretagne Centre Champagne-Ardenne Corse…" at bounding box center [502, 211] width 110 height 14
click at [485, 235] on input "string" at bounding box center [502, 236] width 110 height 14
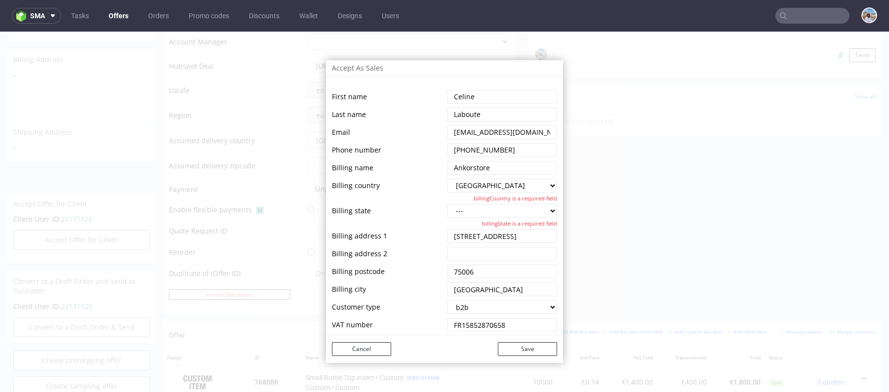
click at [485, 235] on input "string" at bounding box center [502, 236] width 110 height 14
click at [479, 209] on select "--- Alsace Aquitaine Auvergne Bourgogne Bretagne Centre Champagne-Ardenne Corse…" at bounding box center [502, 210] width 110 height 14
click at [461, 215] on select "--- Alsace Aquitaine Auvergne Bourgogne Bretagne Centre Champagne-Ardenne Corse…" at bounding box center [502, 210] width 110 height 14
select select "916"
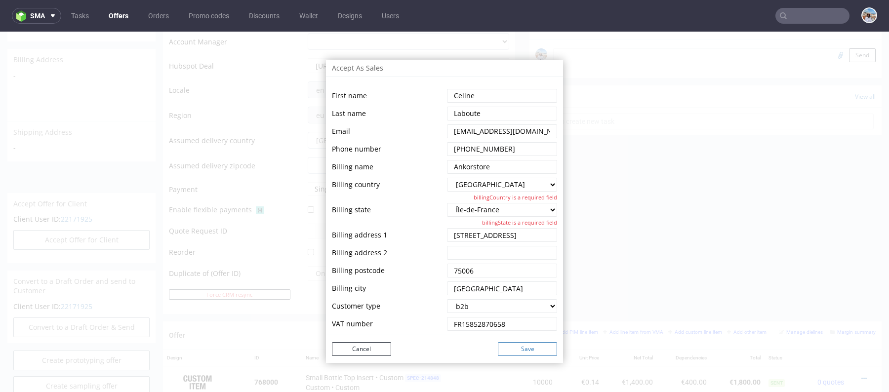
click at [516, 350] on button "Save" at bounding box center [527, 349] width 59 height 14
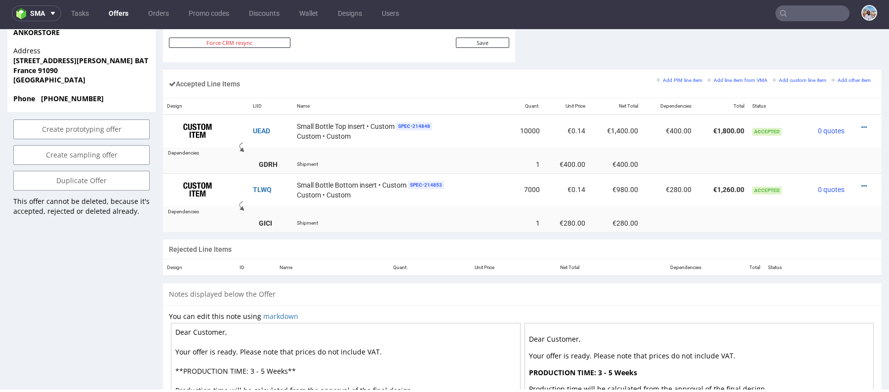
scroll to position [578, 0]
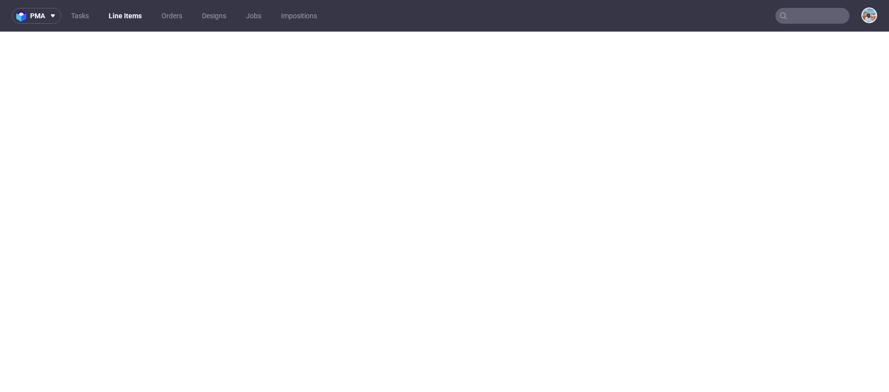
click at [469, 27] on nav "pma Tasks Line Items Orders Designs Jobs Impositions" at bounding box center [444, 16] width 889 height 32
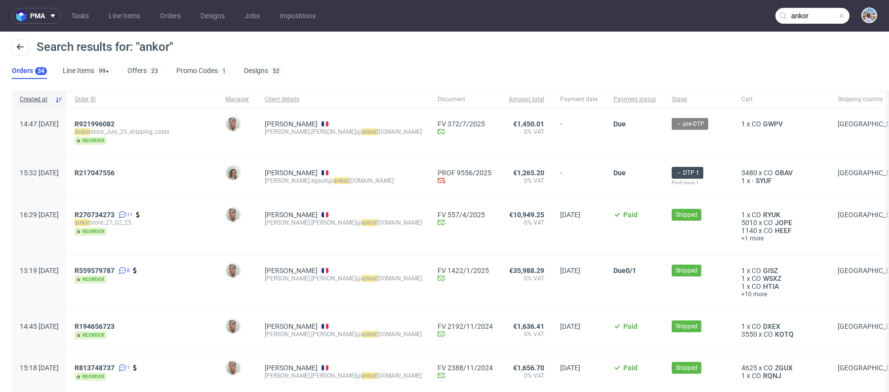
click at [778, 26] on nav "pma Tasks Line Items Orders Designs Jobs Impositions ankor" at bounding box center [444, 16] width 889 height 32
click at [799, 17] on input "ankor" at bounding box center [812, 16] width 74 height 16
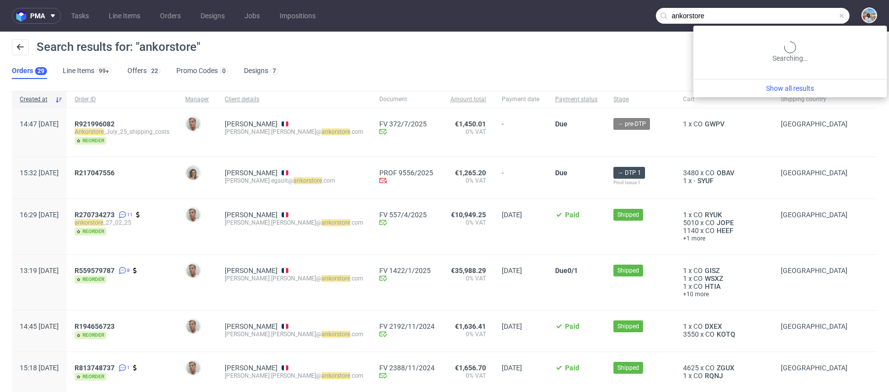
click at [796, 17] on input "ankorstore" at bounding box center [753, 16] width 194 height 16
paste input "@ankorstore.com"
type input "@ankorstore.com"
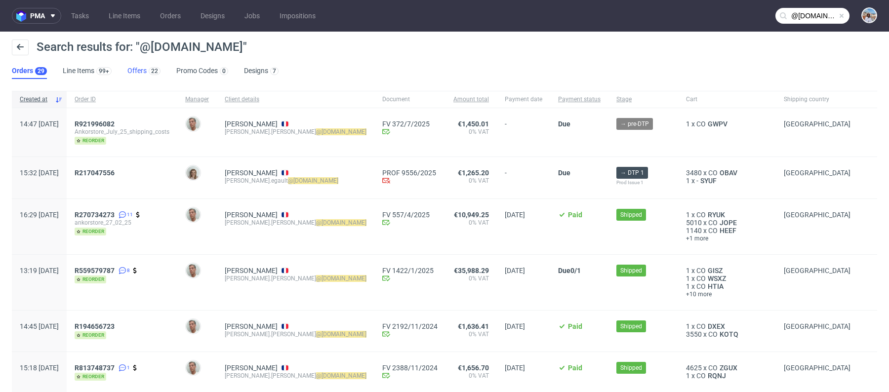
click at [145, 67] on link "Offers 22" at bounding box center [143, 71] width 33 height 16
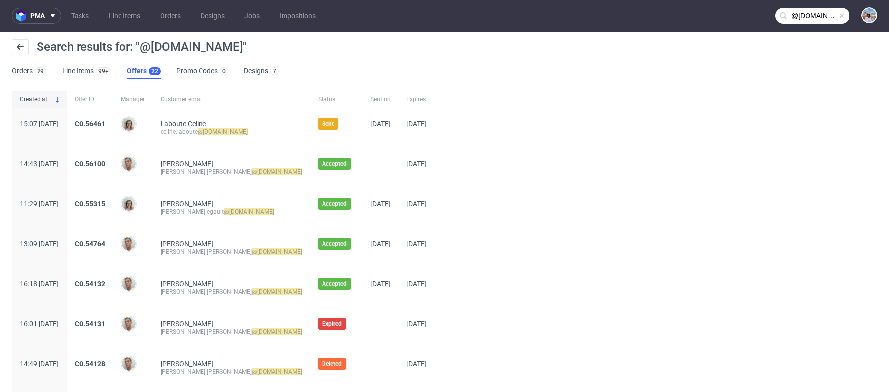
click at [203, 136] on div "Laboute Celine celine.laboute @ankorstore.com" at bounding box center [231, 127] width 157 height 39
click at [203, 135] on div "celine.laboute @ankorstore.com" at bounding box center [231, 132] width 142 height 8
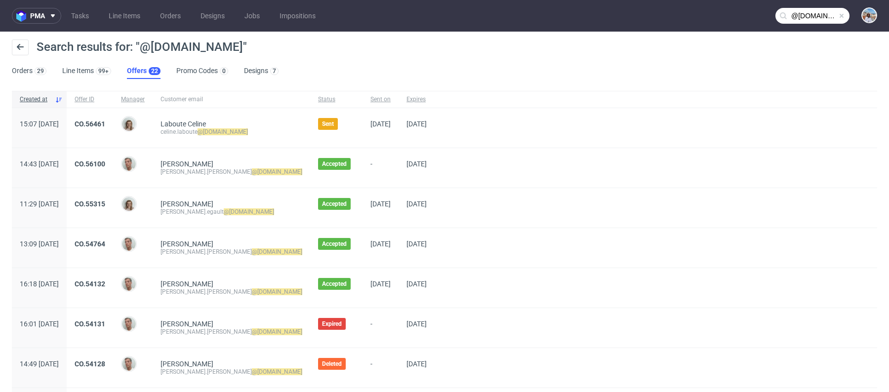
click at [237, 212] on mark "@ankorstore.com" at bounding box center [249, 211] width 50 height 7
copy div "benjamin.egault @ankorstore.com"
click at [248, 132] on mark "@ankorstore.com" at bounding box center [222, 131] width 50 height 7
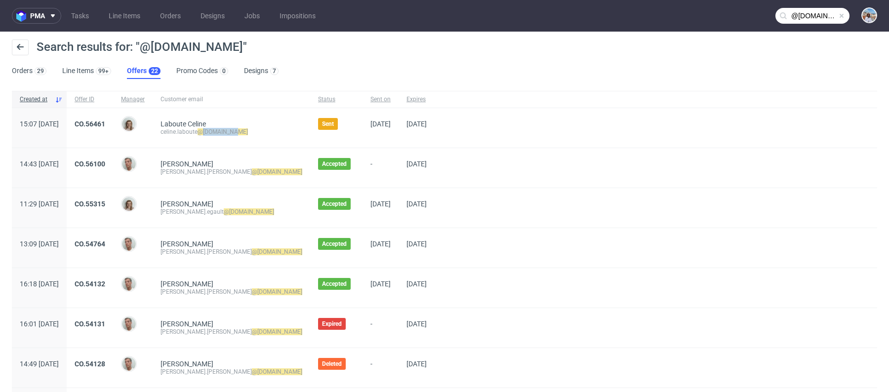
click at [248, 132] on mark "@ankorstore.com" at bounding box center [222, 131] width 50 height 7
copy div "celine.laboute @ankorstore.com"
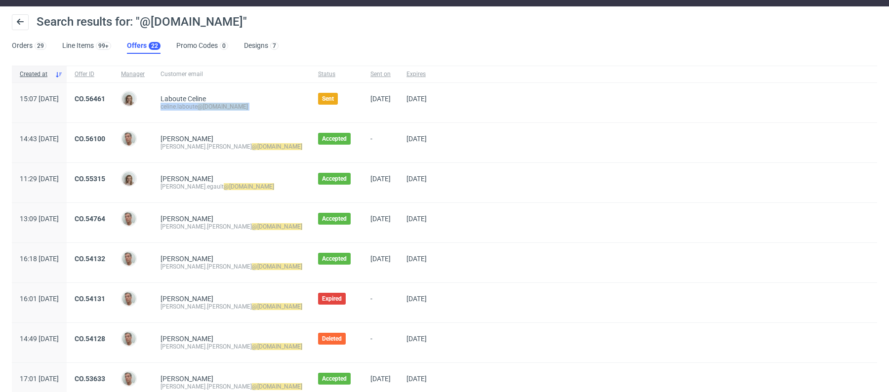
scroll to position [26, 0]
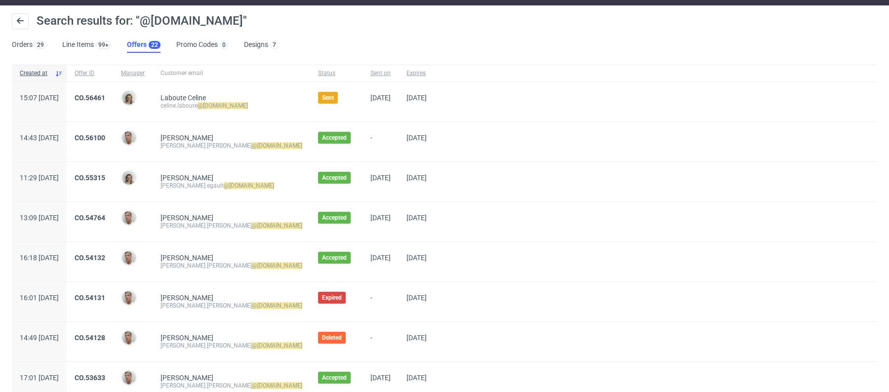
click at [249, 222] on div "monika.dupont-chowaniec @ankorstore.com" at bounding box center [231, 226] width 142 height 8
copy div "monika.dupont-chowaniec @ankorstore.com"
click at [229, 110] on div "Laboute Celine celine.laboute @ankorstore.com" at bounding box center [231, 101] width 157 height 39
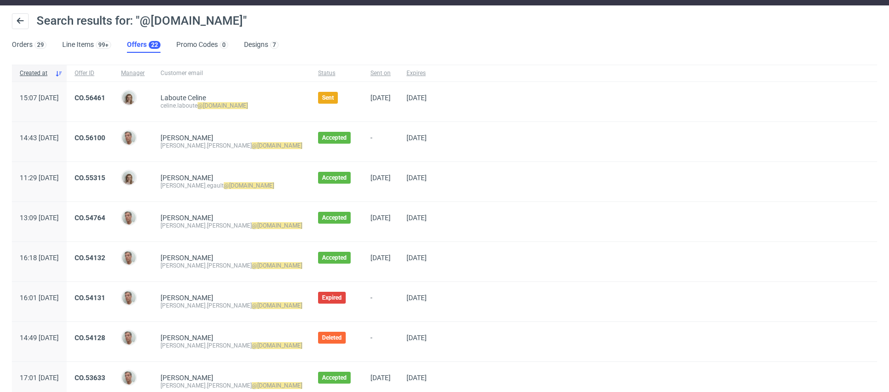
click at [229, 110] on div "Laboute Celine celine.laboute @ankorstore.com" at bounding box center [231, 101] width 157 height 39
click at [226, 105] on div "celine.laboute @ankorstore.com" at bounding box center [231, 106] width 142 height 8
copy div "celine.laboute @ankorstore.com"
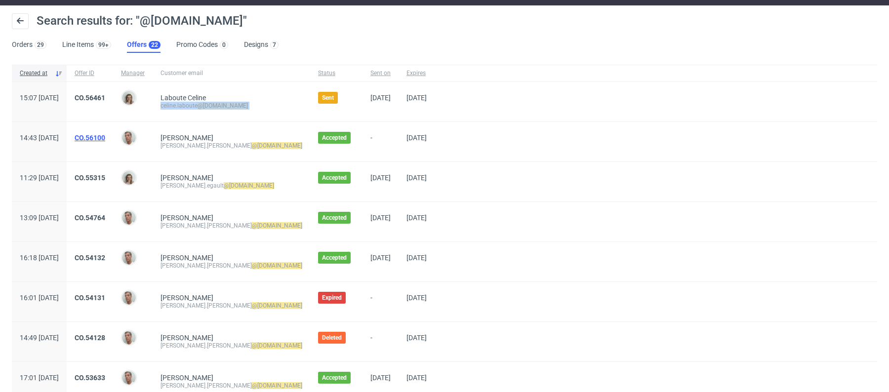
click at [105, 134] on link "CO.56100" at bounding box center [90, 138] width 31 height 8
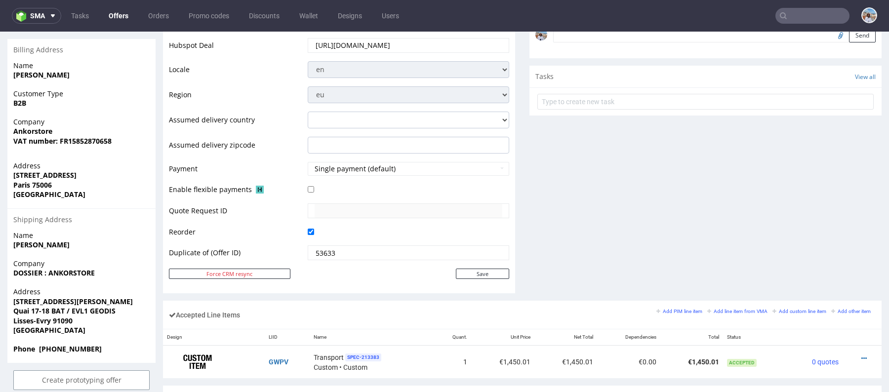
scroll to position [345, 0]
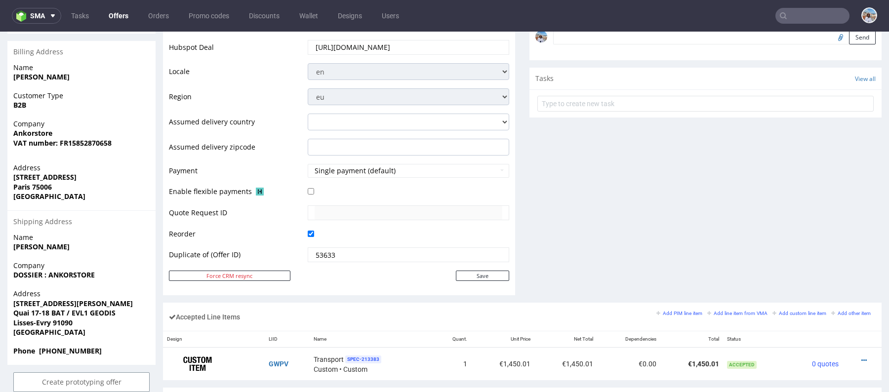
click at [34, 131] on strong "Ankorstore" at bounding box center [32, 132] width 39 height 9
copy strong "Ankorstore"
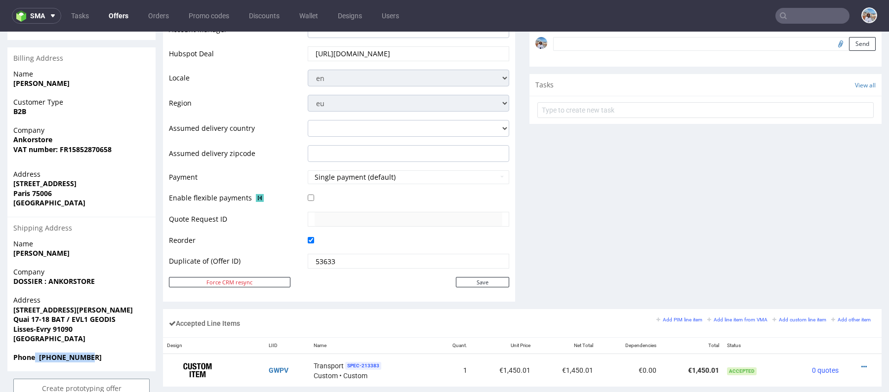
drag, startPoint x: 36, startPoint y: 356, endPoint x: 132, endPoint y: 356, distance: 95.8
click at [132, 356] on span "Phone +33631099840" at bounding box center [81, 358] width 136 height 10
copy strong "[PHONE_NUMBER]"
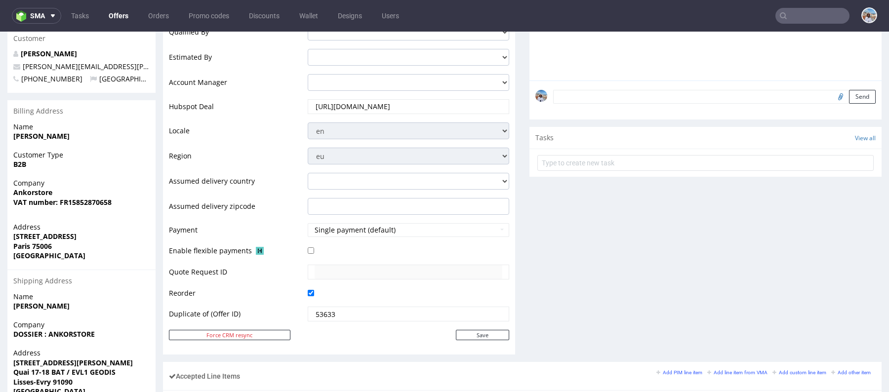
scroll to position [286, 0]
click at [40, 197] on strong "VAT number: FR15852870658" at bounding box center [62, 201] width 98 height 9
copy strong "VAT number: FR15852870658"
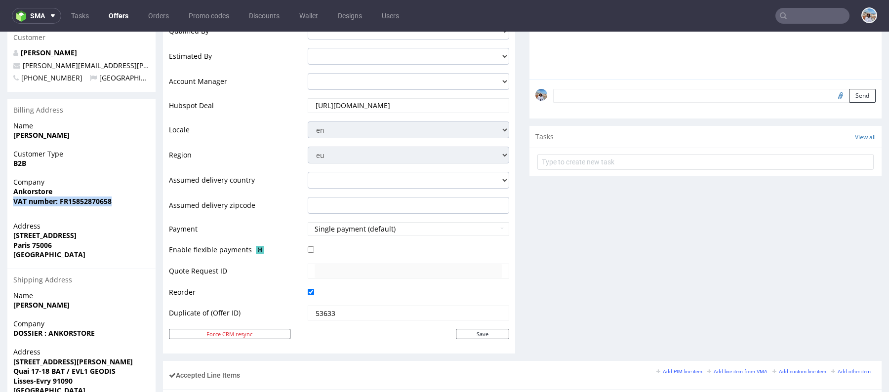
scroll to position [317, 0]
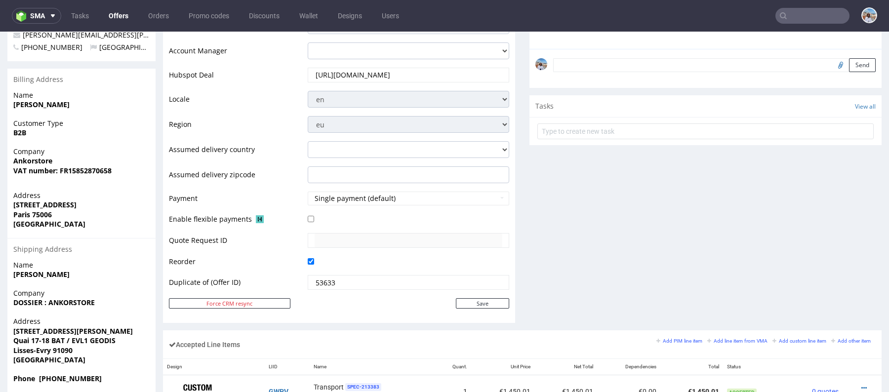
click at [55, 200] on strong "[STREET_ADDRESS]" at bounding box center [44, 204] width 63 height 9
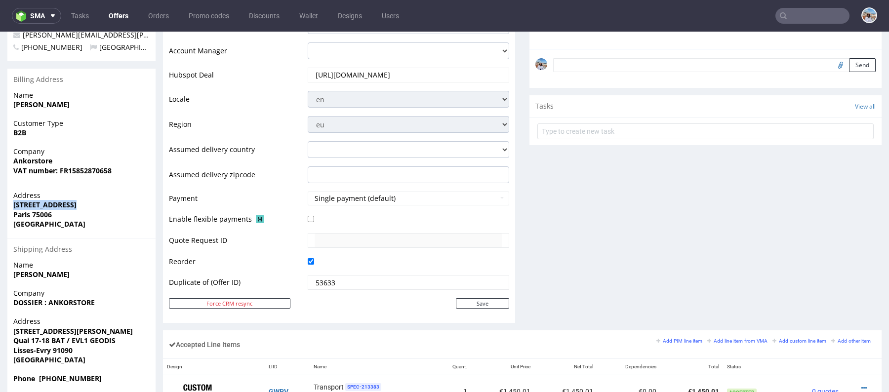
click at [55, 200] on strong "[STREET_ADDRESS]" at bounding box center [44, 204] width 63 height 9
copy strong "[STREET_ADDRESS]"
click at [42, 216] on strong "Paris 75006" at bounding box center [32, 214] width 39 height 9
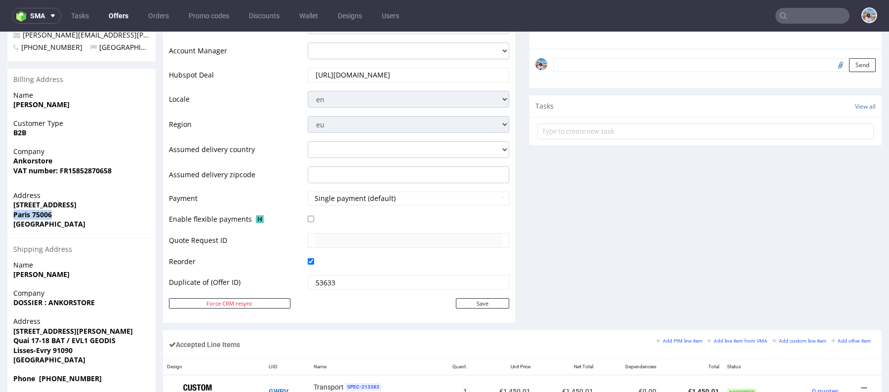
copy strong "Paris 75006"
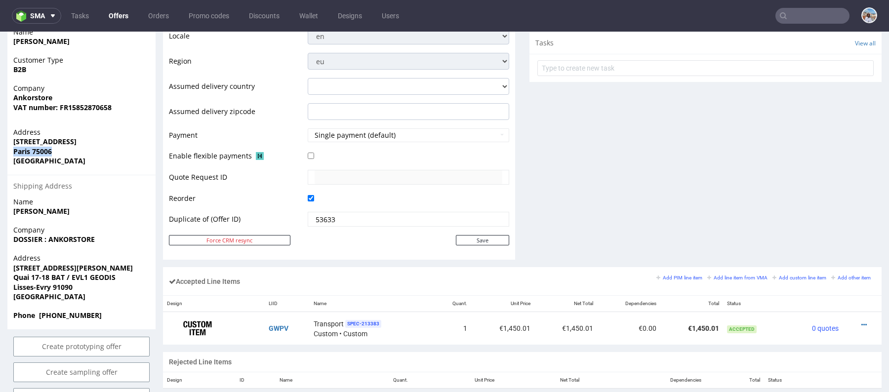
scroll to position [389, 0]
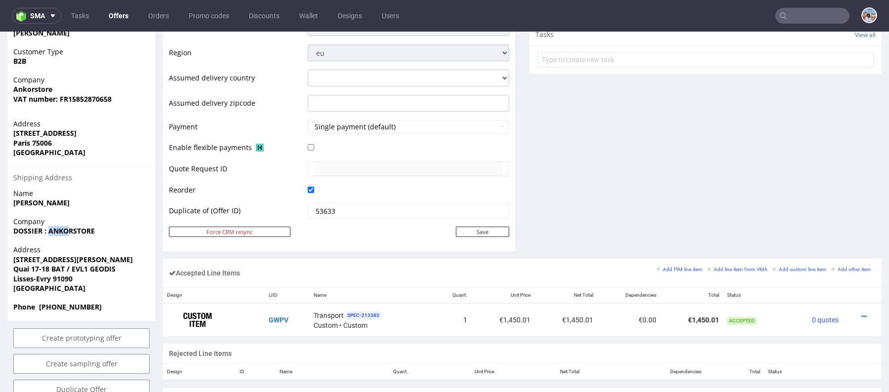
drag, startPoint x: 50, startPoint y: 230, endPoint x: 72, endPoint y: 231, distance: 21.3
click at [72, 230] on strong "DOSSIER : ANKORSTORE" at bounding box center [53, 230] width 81 height 9
click at [48, 231] on strong "DOSSIER : ANKORSTORE" at bounding box center [53, 230] width 81 height 9
copy strong "ANKORSTORE"
drag, startPoint x: 50, startPoint y: 230, endPoint x: 179, endPoint y: 230, distance: 128.9
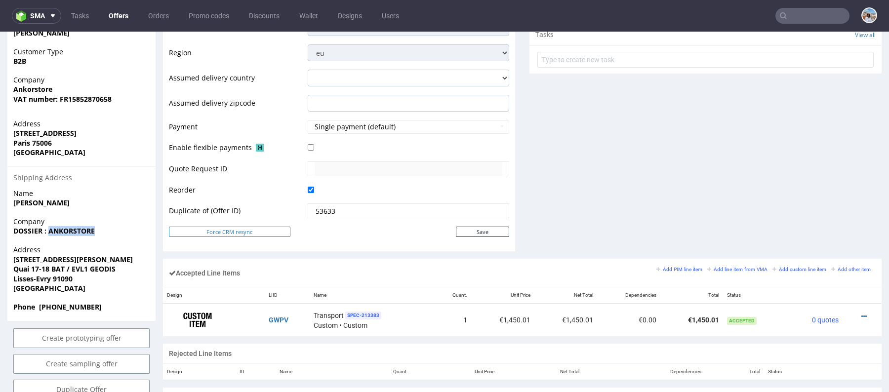
click at [179, 230] on div "Offer Create a related offer CO.56100 Valid until: July 08, 2025 23:59 Duplicat…" at bounding box center [444, 163] width 889 height 939
click at [86, 225] on span "Company" at bounding box center [81, 222] width 136 height 10
click at [83, 233] on strong "DOSSIER : ANKORSTORE" at bounding box center [53, 230] width 81 height 9
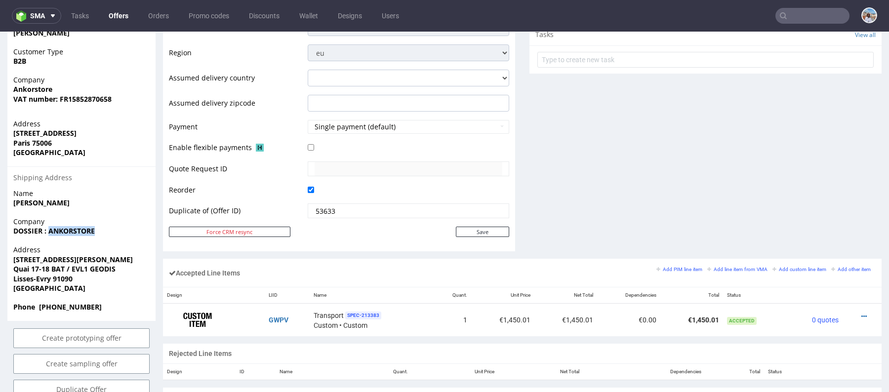
click at [83, 233] on strong "DOSSIER : ANKORSTORE" at bounding box center [53, 230] width 81 height 9
click at [65, 233] on strong "DOSSIER : ANKORSTORE" at bounding box center [53, 230] width 81 height 9
drag, startPoint x: 59, startPoint y: 233, endPoint x: 103, endPoint y: 233, distance: 43.9
click at [103, 233] on span "DOSSIER : ANKORSTORE" at bounding box center [81, 231] width 136 height 10
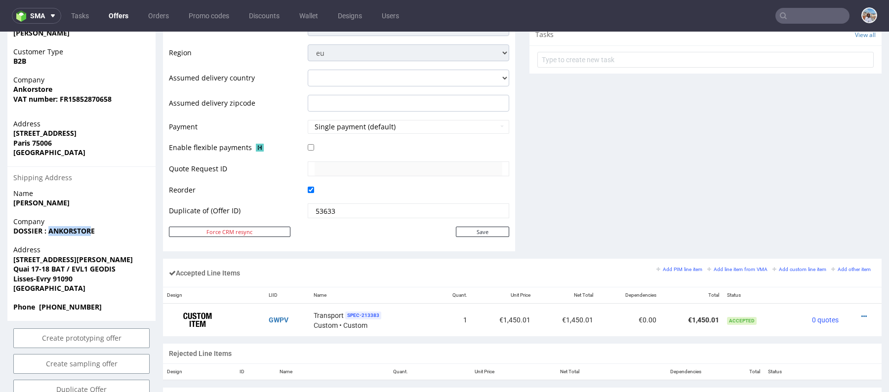
drag, startPoint x: 51, startPoint y: 230, endPoint x: 121, endPoint y: 231, distance: 69.6
click at [121, 231] on span "DOSSIER : ANKORSTORE" at bounding box center [81, 231] width 136 height 10
drag, startPoint x: 12, startPoint y: 260, endPoint x: 50, endPoint y: 300, distance: 54.8
click at [50, 300] on div "Address 146 Route De Corbeil Quai 17-18 BAT / EVL1 GEODIS Lisses-Evry 91090 Fra…" at bounding box center [81, 273] width 148 height 57
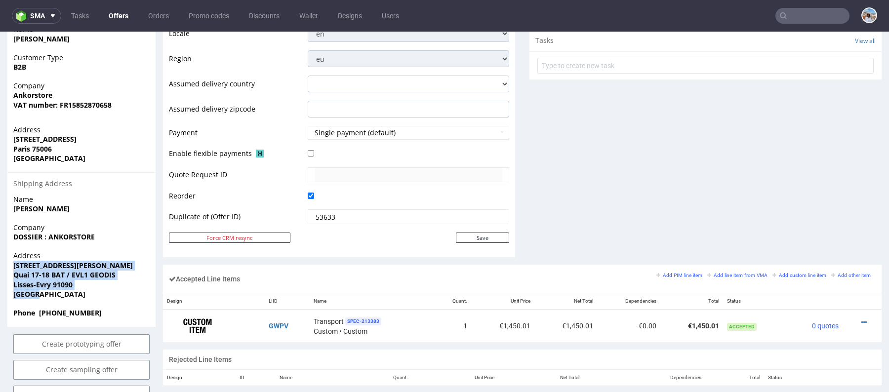
scroll to position [384, 0]
click at [80, 281] on span "Lisses-Evry 91090" at bounding box center [81, 284] width 136 height 10
drag, startPoint x: 53, startPoint y: 282, endPoint x: 11, endPoint y: 282, distance: 42.0
click at [11, 282] on div "Address 146 Route De Corbeil Quai 17-18 BAT / EVL1 GEODIS Lisses-Evry 91090 Fra…" at bounding box center [81, 278] width 148 height 57
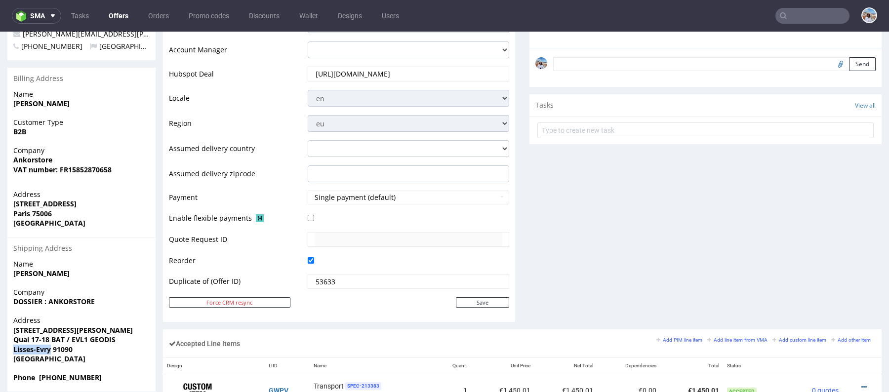
scroll to position [350, 0]
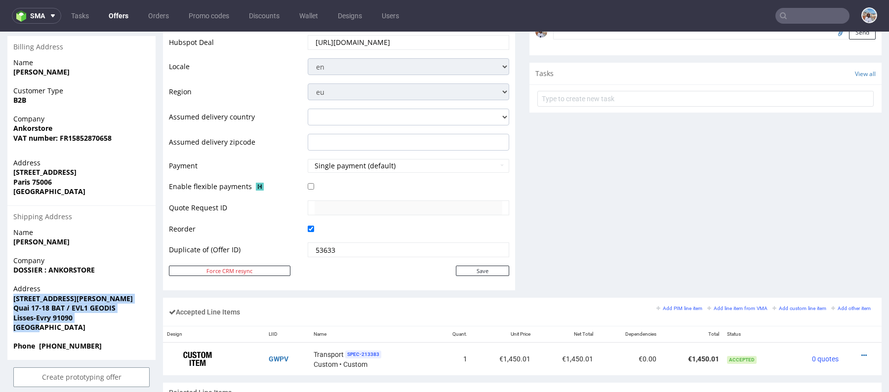
drag, startPoint x: 13, startPoint y: 296, endPoint x: 64, endPoint y: 326, distance: 59.1
click at [64, 326] on div "Address 146 Route De Corbeil Quai 17-18 BAT / EVL1 GEODIS Lisses-Evry 91090 Fra…" at bounding box center [81, 312] width 148 height 57
click at [43, 330] on span "[GEOGRAPHIC_DATA]" at bounding box center [81, 327] width 136 height 10
drag, startPoint x: 112, startPoint y: 342, endPoint x: 9, endPoint y: 298, distance: 112.3
click at [9, 298] on section "Billing Address Name Harnois Benoît Customer Type B2B Company Ankorstore VAT nu…" at bounding box center [81, 198] width 148 height 324
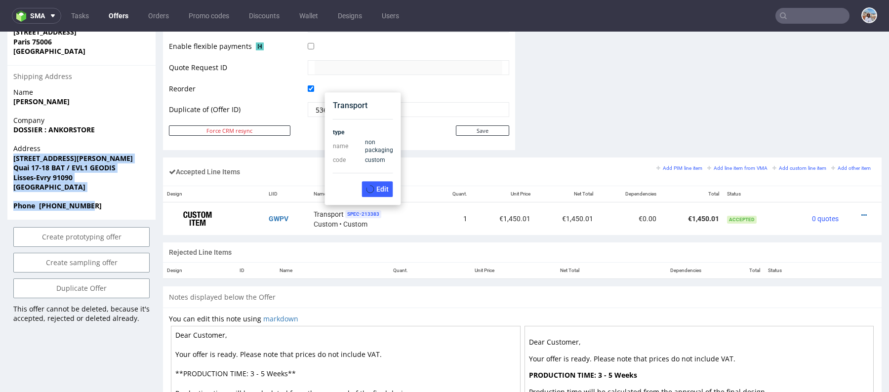
scroll to position [451, 0]
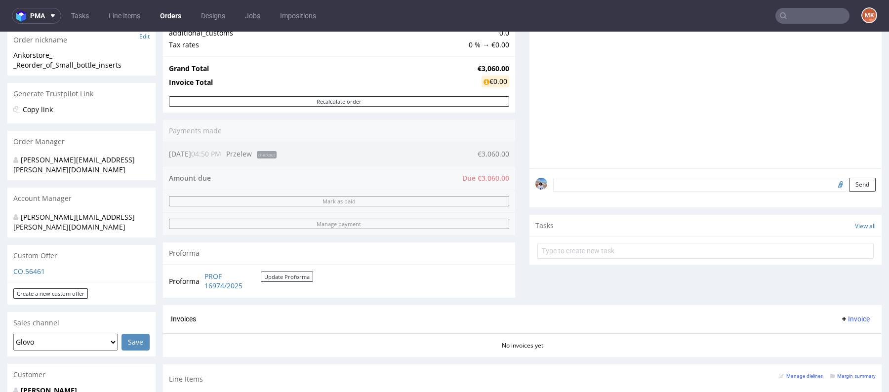
scroll to position [300, 0]
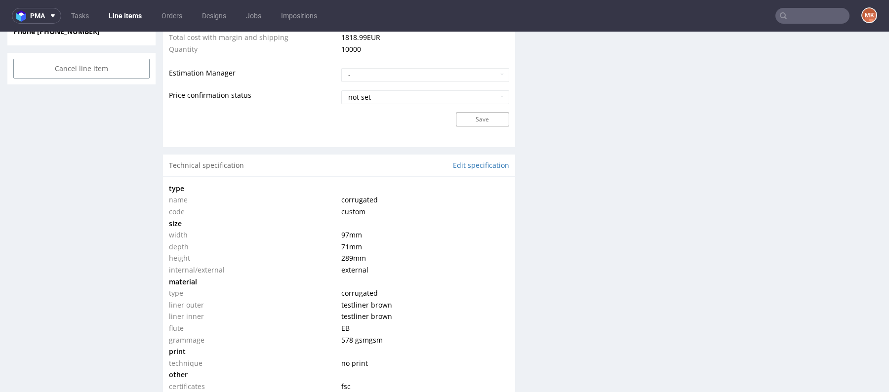
scroll to position [1031, 0]
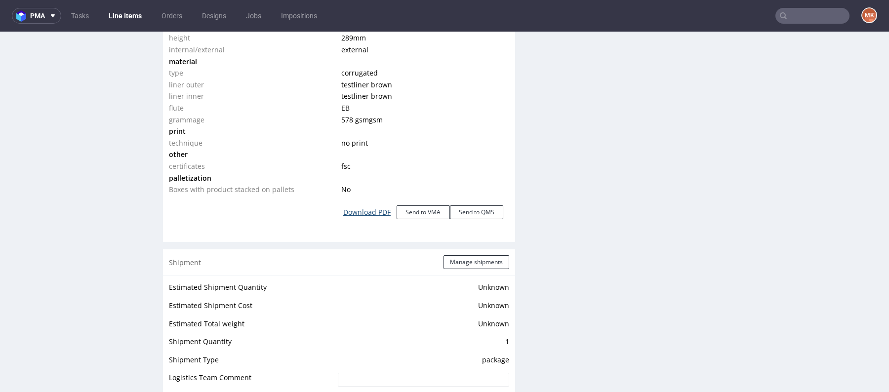
click link "Download PDF"
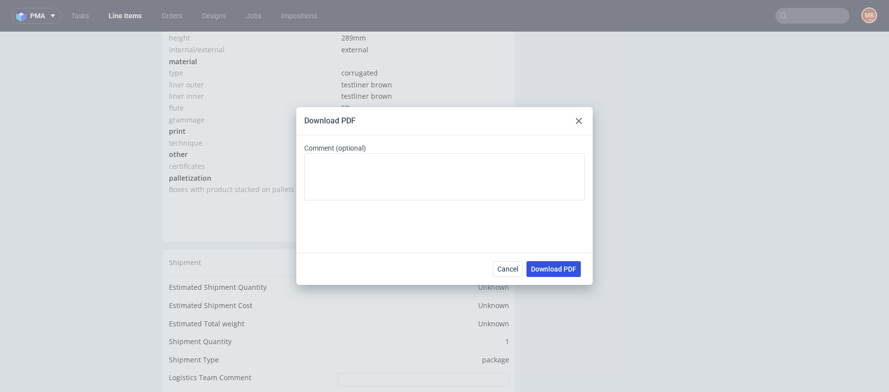
click at [548, 276] on button "Download PDF" at bounding box center [553, 269] width 54 height 16
click at [582, 117] on div at bounding box center [579, 121] width 12 height 12
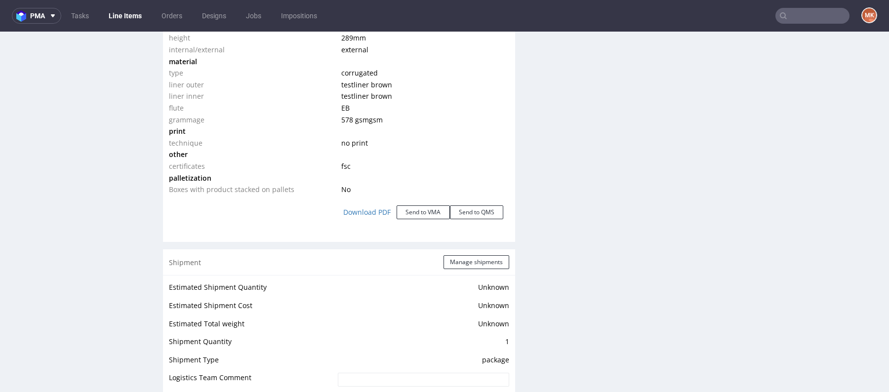
scroll to position [1478, 0]
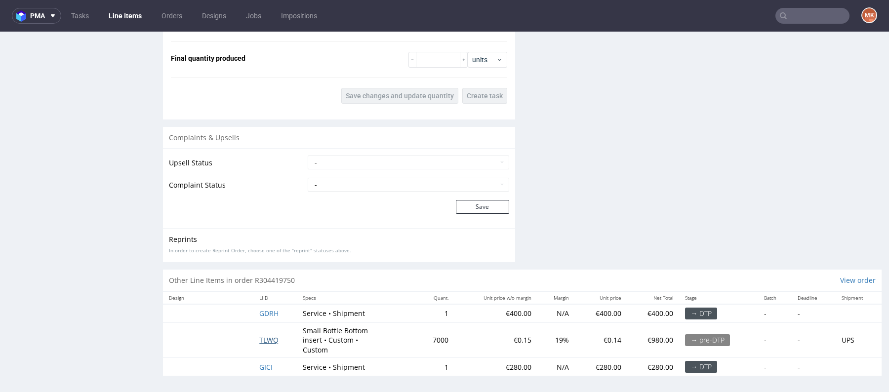
click at [264, 336] on span "TLWQ" at bounding box center [268, 339] width 19 height 9
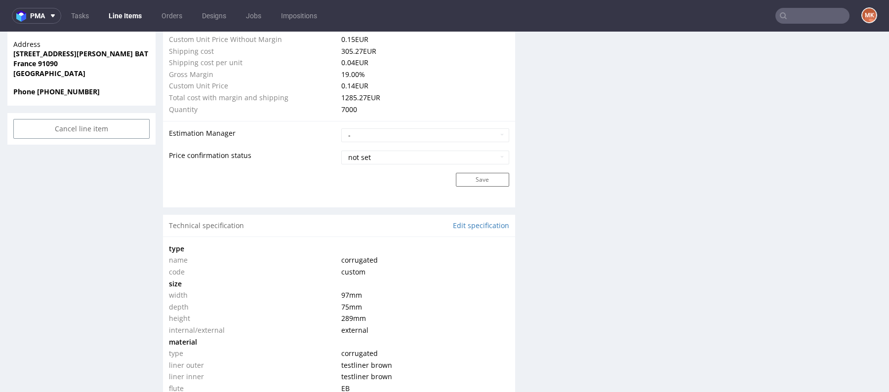
scroll to position [1037, 0]
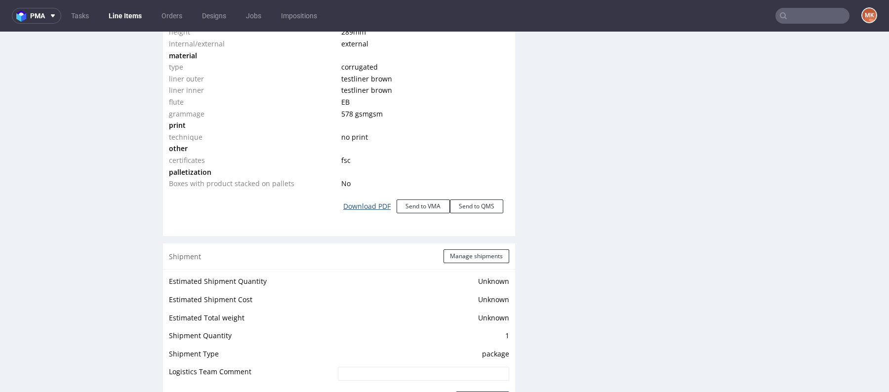
click link "Download PDF"
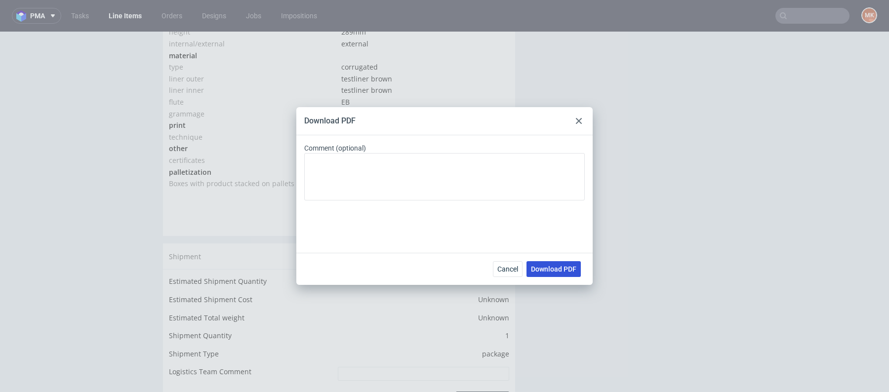
click at [539, 273] on button "Download PDF" at bounding box center [553, 269] width 54 height 16
click at [582, 118] on div at bounding box center [579, 121] width 12 height 12
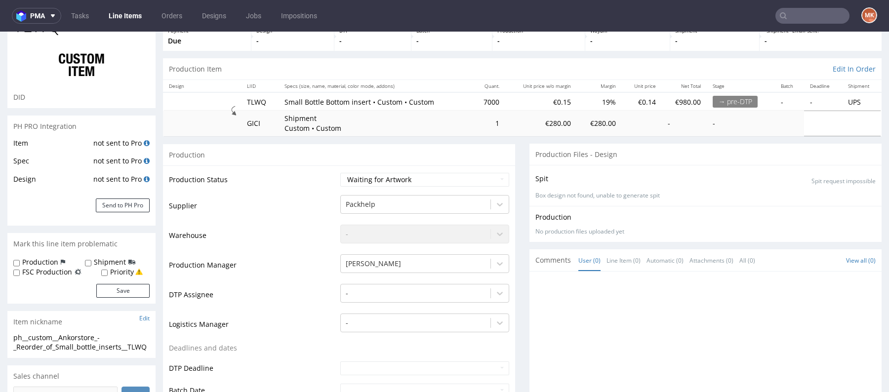
scroll to position [0, 0]
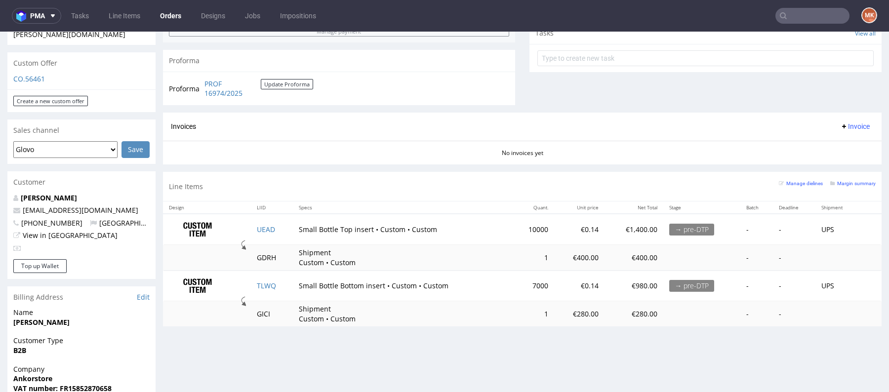
scroll to position [421, 0]
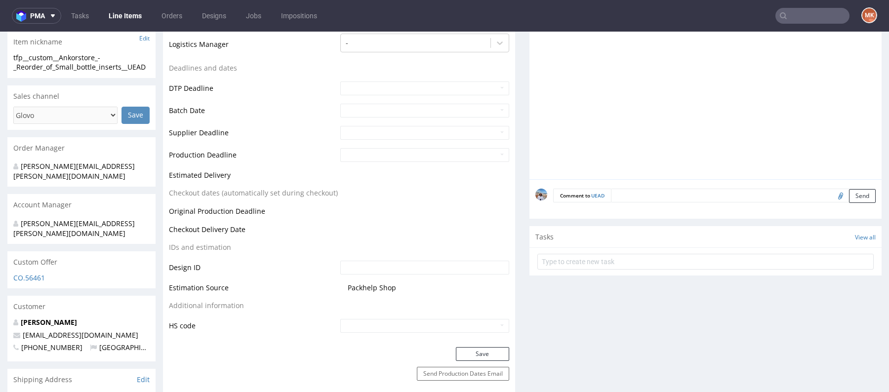
scroll to position [357, 0]
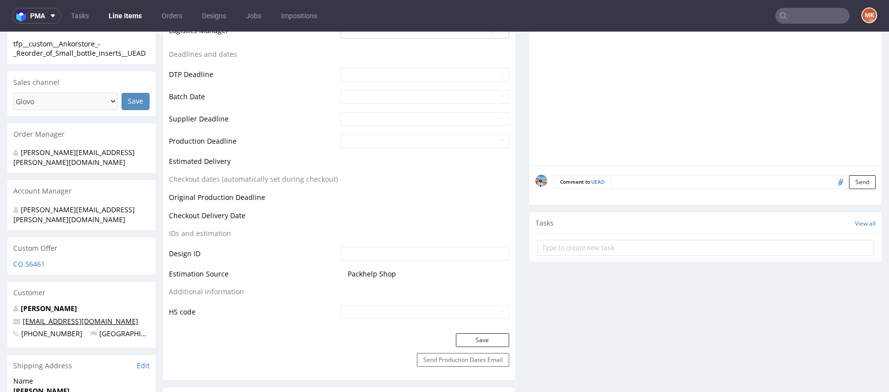
drag, startPoint x: 132, startPoint y: 299, endPoint x: 65, endPoint y: 300, distance: 66.7
click at [65, 316] on p "[EMAIL_ADDRESS][DOMAIN_NAME]" at bounding box center [81, 321] width 136 height 10
copy link "@ankorstore.com"
click at [826, 24] on nav "pma Tasks Line Items Orders Designs Jobs Impositions MK" at bounding box center [444, 16] width 889 height 32
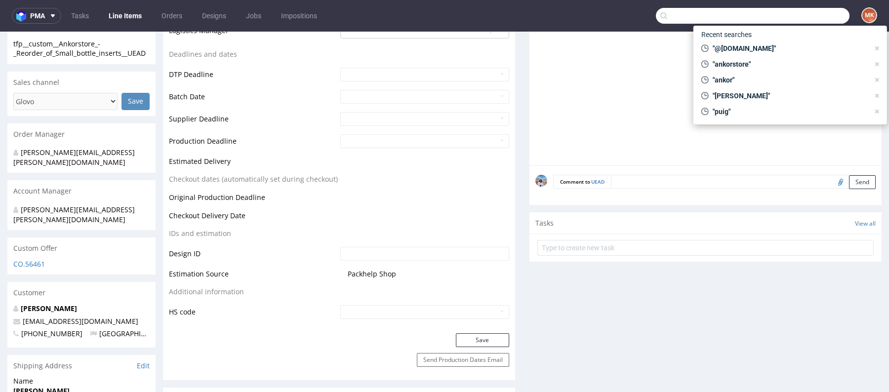
click at [808, 20] on input "text" at bounding box center [753, 16] width 194 height 16
paste input "@ankorstore.com"
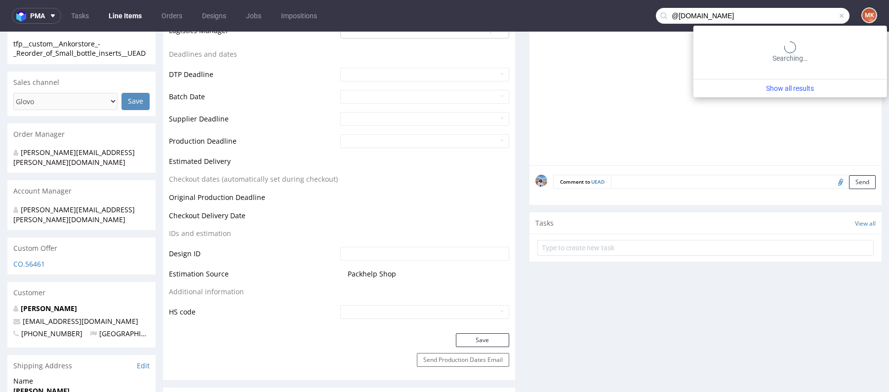
type input "@ankorstore.com"
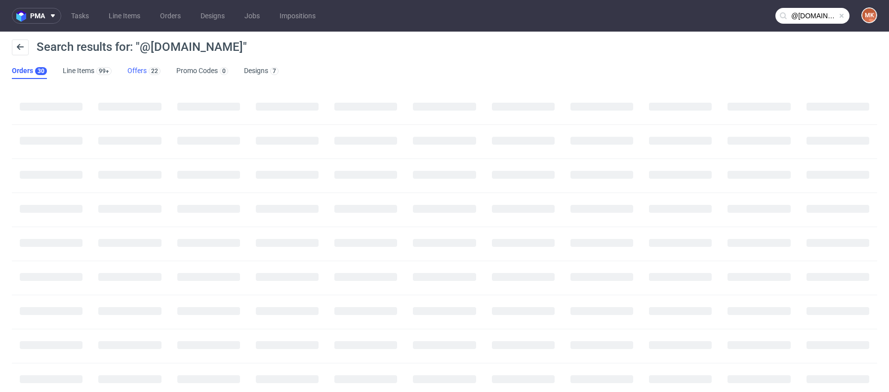
click at [158, 76] on link "Offers 22" at bounding box center [143, 71] width 33 height 16
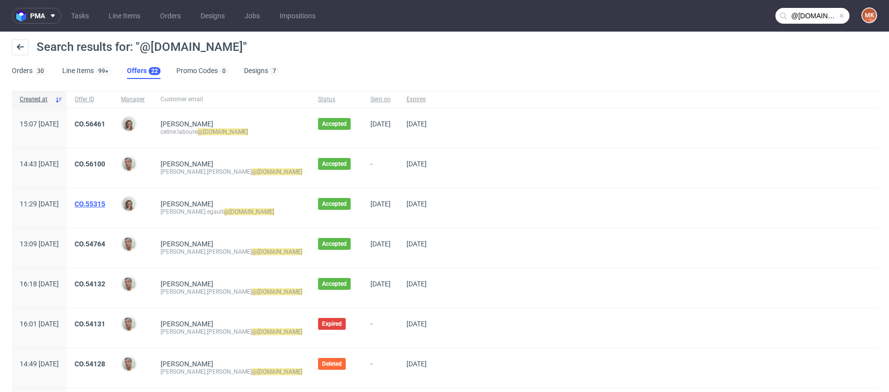
click at [105, 204] on link "CO.55315" at bounding box center [90, 204] width 31 height 8
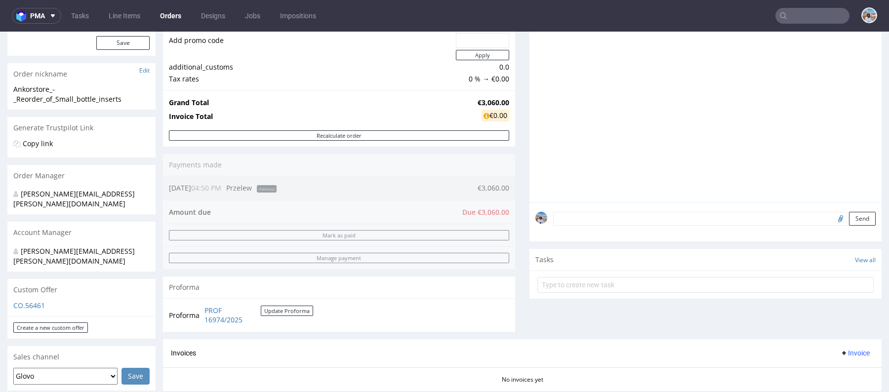
scroll to position [181, 0]
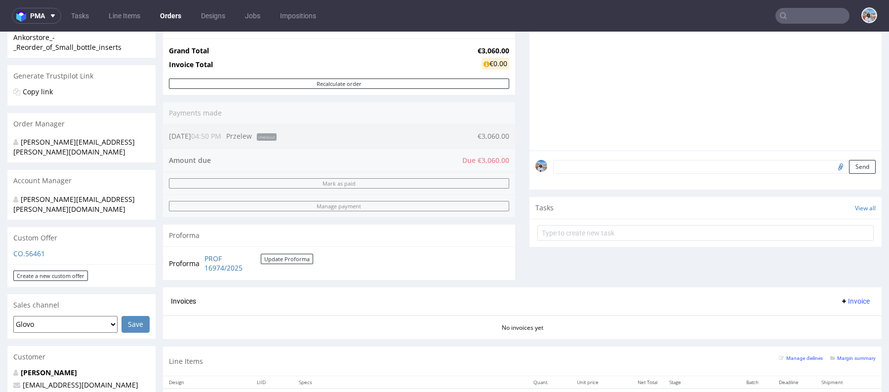
click at [579, 167] on form "Send" at bounding box center [714, 167] width 322 height 14
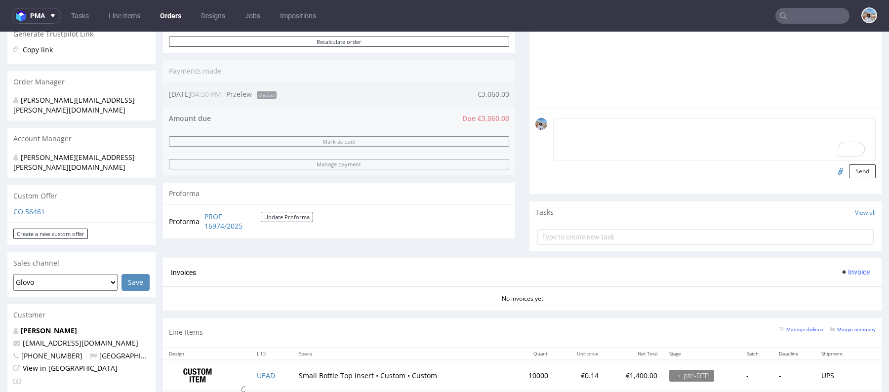
scroll to position [232, 0]
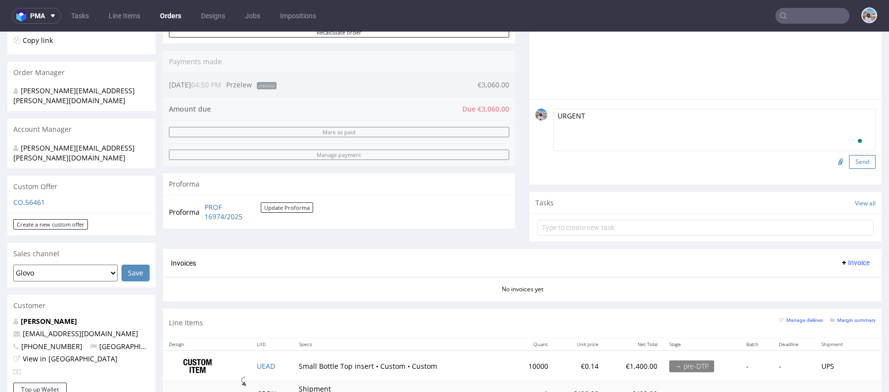
type textarea "URGENT"
click at [852, 160] on button "Send" at bounding box center [862, 162] width 27 height 14
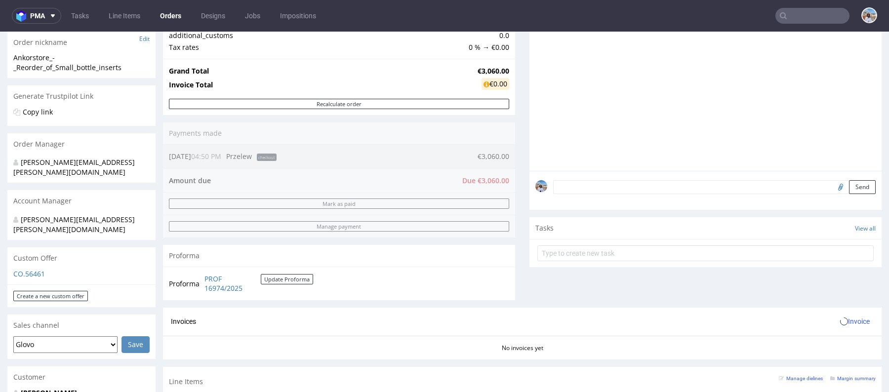
scroll to position [196, 0]
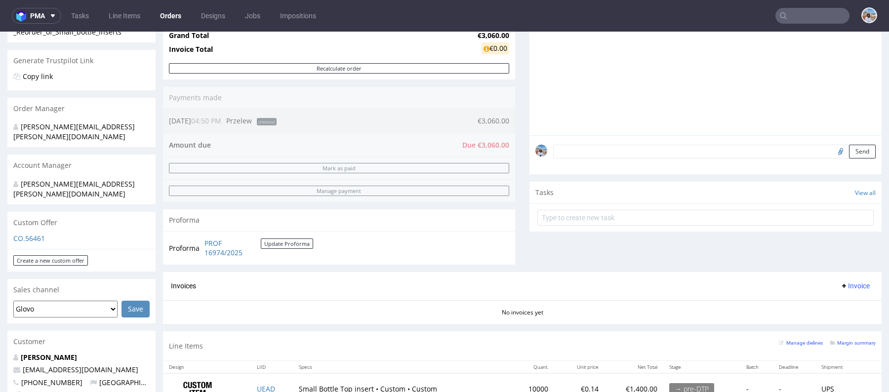
click at [607, 152] on textarea at bounding box center [714, 152] width 322 height 14
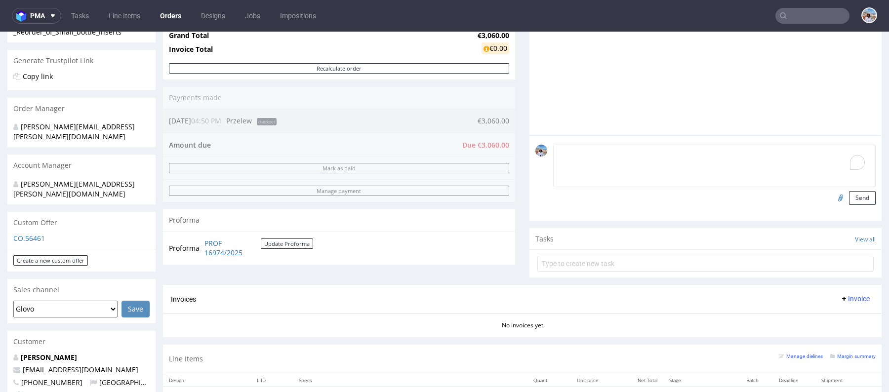
paste textarea "Delivery Address : Ankorstore chez Geodis, [STREET_ADDRESS][PERSON_NAME]"
type textarea "Delivery Address : Ankorstore chez Geodis, [STREET_ADDRESS][PERSON_NAME]"
click at [849, 194] on button "Send" at bounding box center [862, 198] width 27 height 14
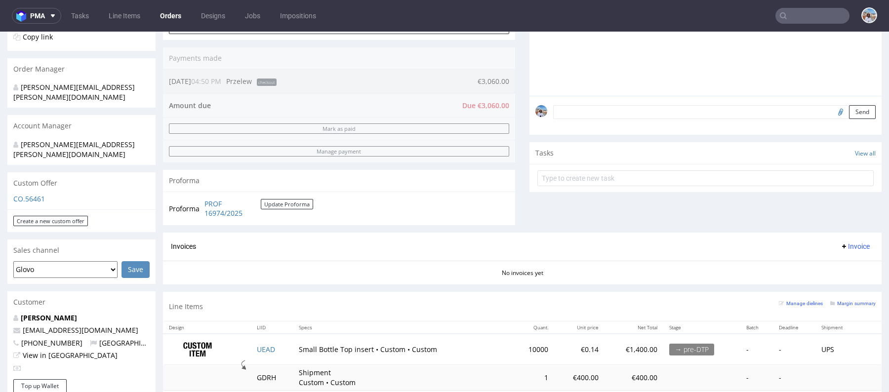
scroll to position [243, 0]
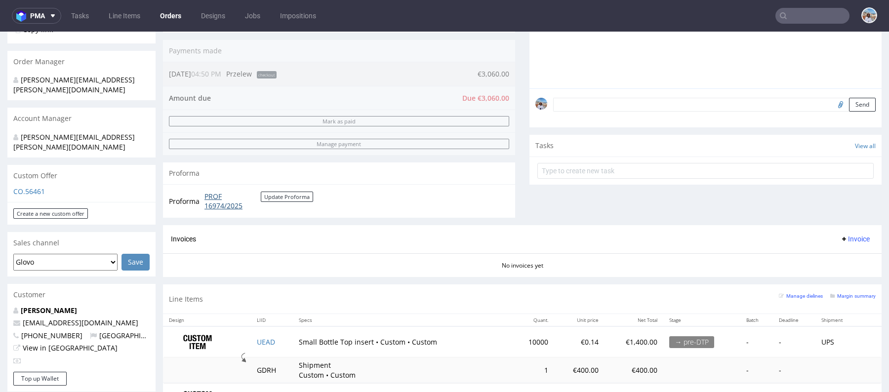
click at [211, 203] on link "PROF 16974/2025" at bounding box center [232, 201] width 56 height 19
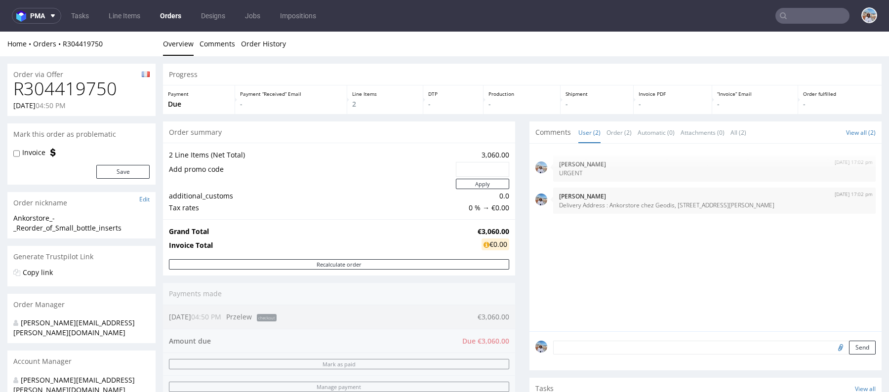
click at [49, 89] on h1 "R304419750" at bounding box center [81, 89] width 136 height 20
copy h1 "R304419750"
click at [494, 228] on strong "€3,060.00" at bounding box center [493, 231] width 32 height 9
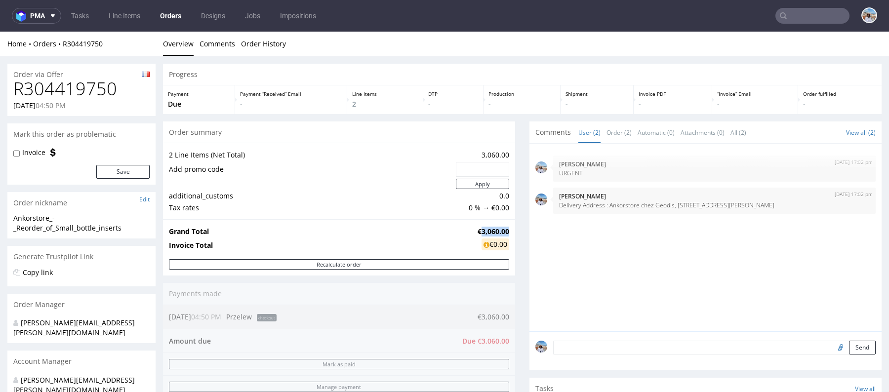
click at [494, 228] on strong "€3,060.00" at bounding box center [493, 231] width 32 height 9
copy strong "€3,060.00"
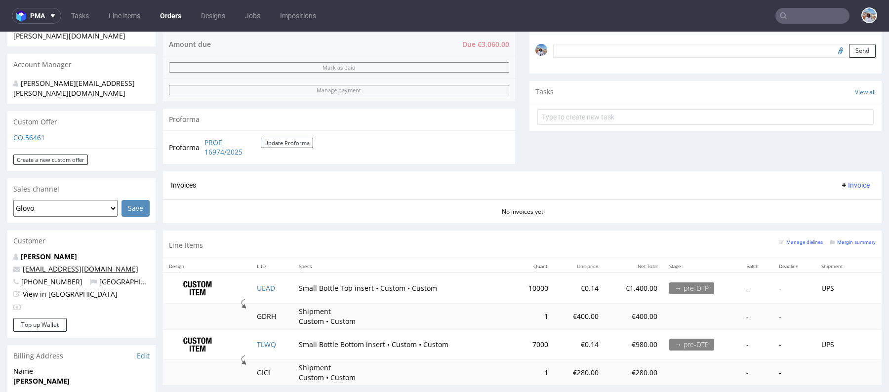
scroll to position [261, 0]
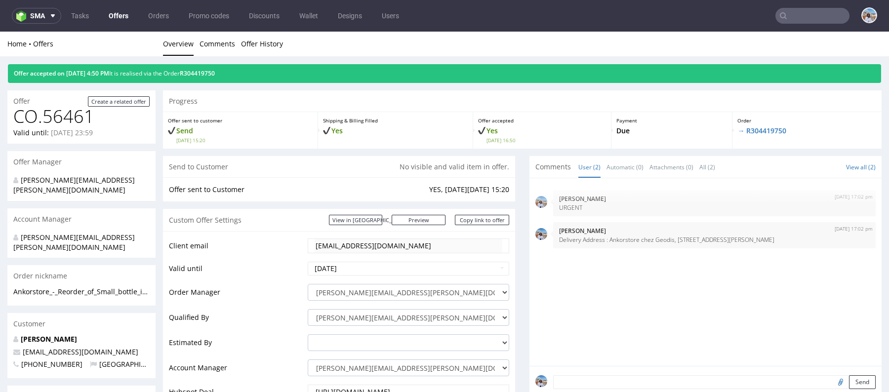
scroll to position [392, 0]
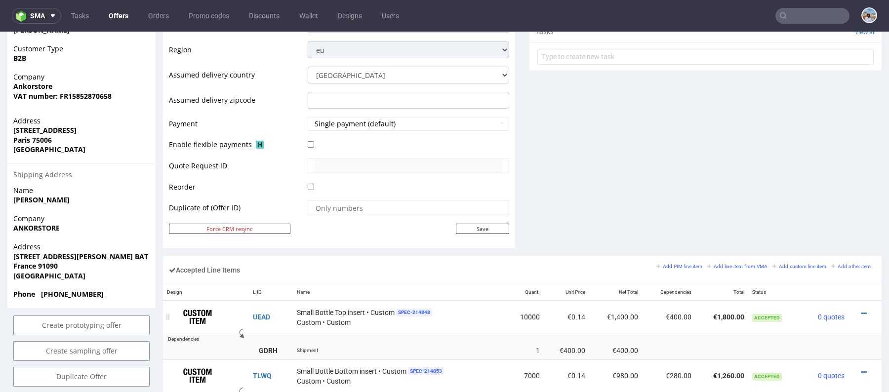
click at [256, 307] on td "UEAD" at bounding box center [271, 317] width 44 height 33
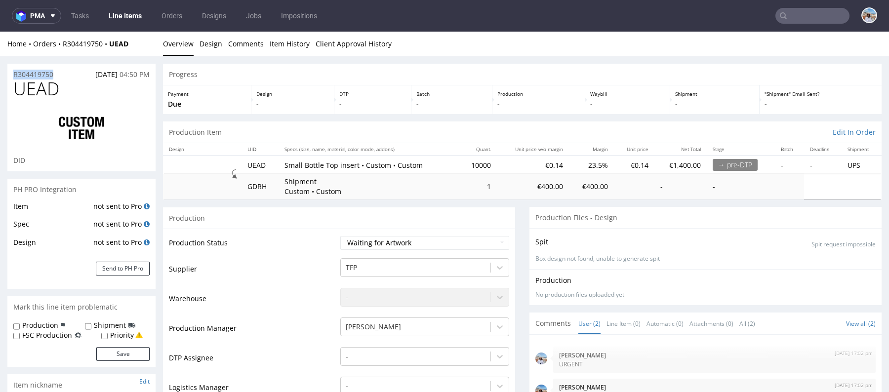
drag, startPoint x: 63, startPoint y: 73, endPoint x: 0, endPoint y: 73, distance: 63.2
copy p "R304419750"
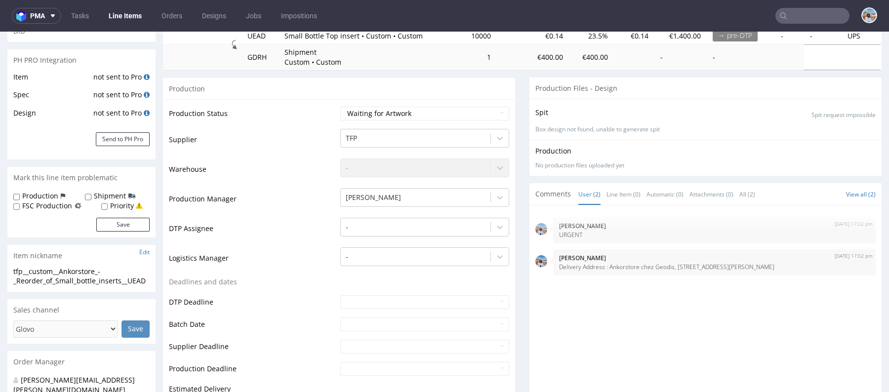
scroll to position [213, 0]
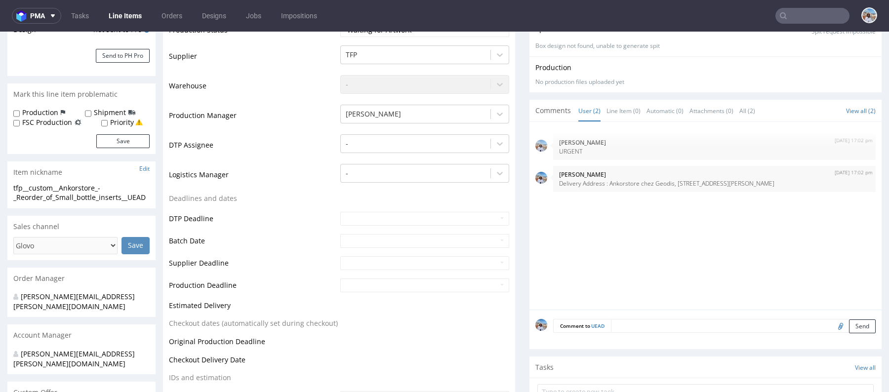
click at [611, 319] on textarea at bounding box center [743, 326] width 265 height 14
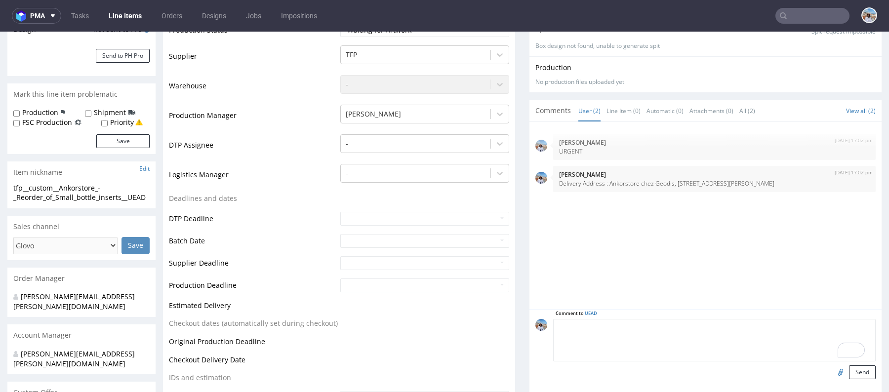
paste textarea "small bottle top insert DRYL 4:03 small bottle bottom insert MYSK"
drag, startPoint x: 623, startPoint y: 324, endPoint x: 507, endPoint y: 324, distance: 115.5
drag, startPoint x: 586, startPoint y: 335, endPoint x: 532, endPoint y: 335, distance: 53.8
click at [535, 335] on div "Comment to UEAD Reorder of DRYL 4:03 small bottle bottom insert MYSK Send" at bounding box center [705, 349] width 340 height 60
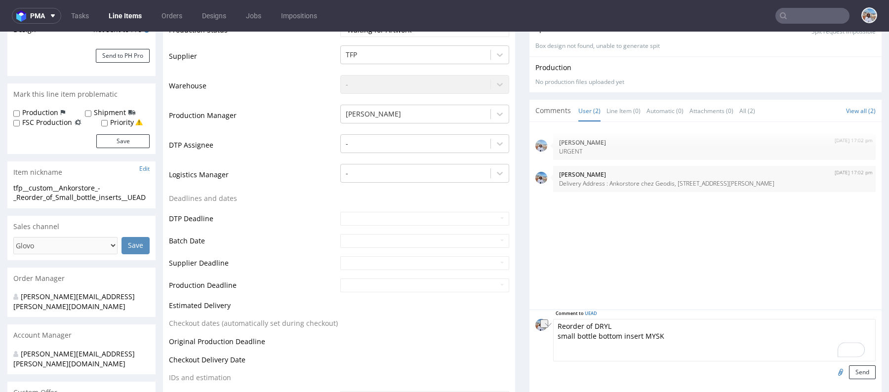
drag, startPoint x: 645, startPoint y: 335, endPoint x: 500, endPoint y: 335, distance: 144.7
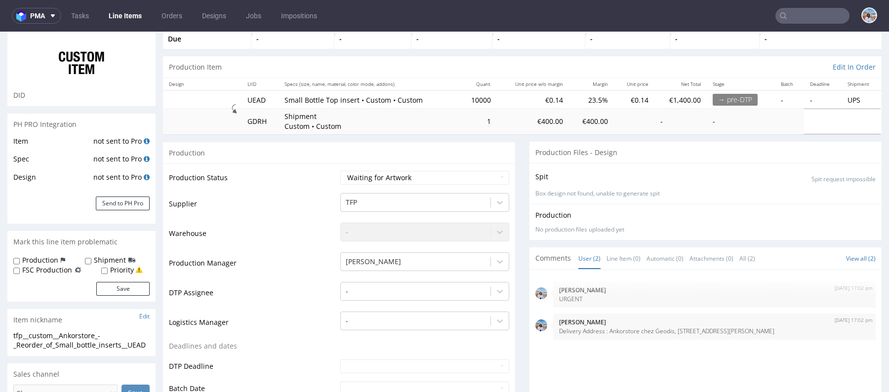
scroll to position [0, 0]
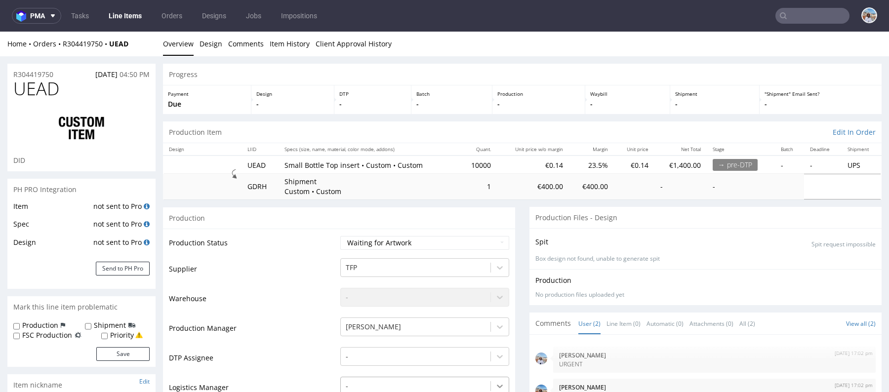
type textarea "Reorder of DRYL"
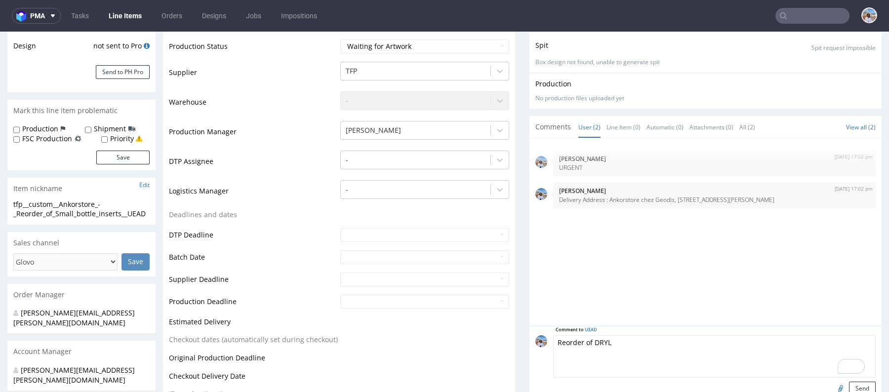
scroll to position [285, 0]
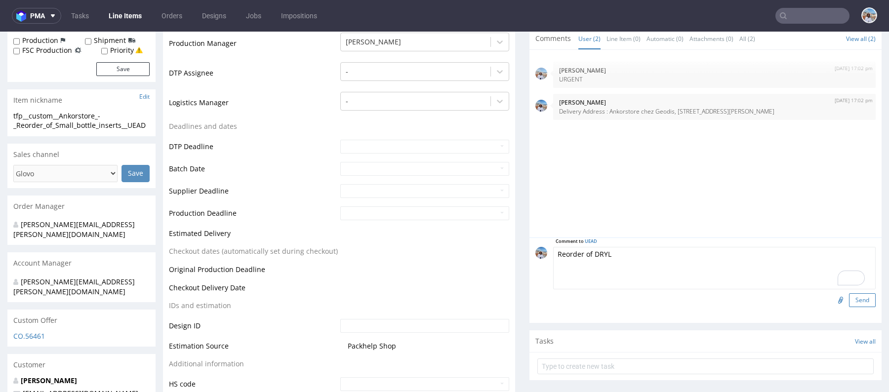
click at [849, 293] on button "Send" at bounding box center [862, 300] width 27 height 14
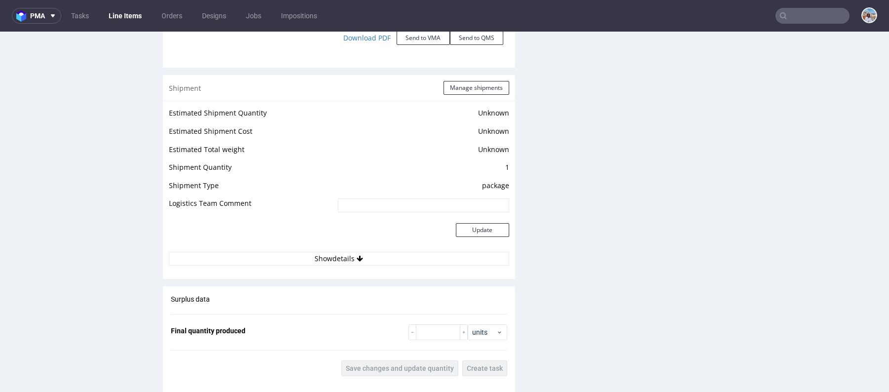
scroll to position [1478, 0]
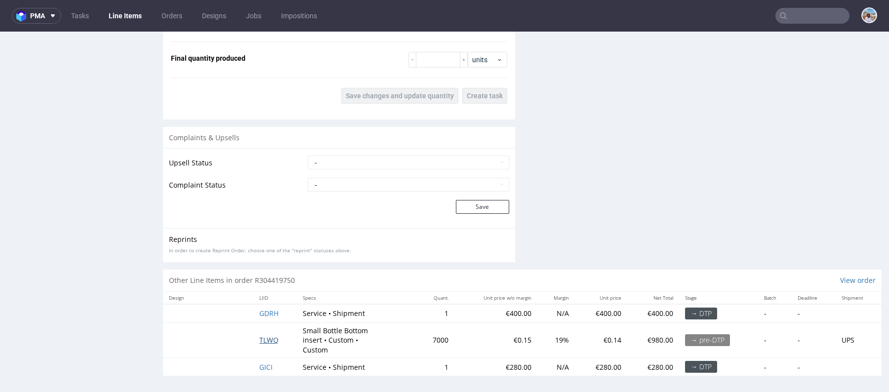
click at [272, 338] on span "TLWQ" at bounding box center [268, 339] width 19 height 9
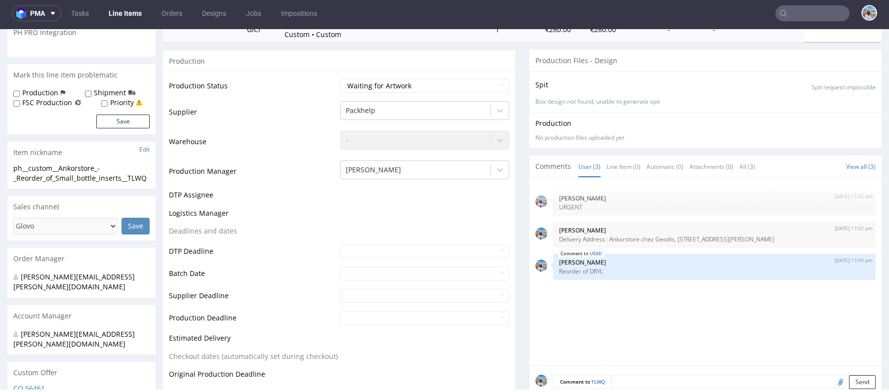
scroll to position [403, 0]
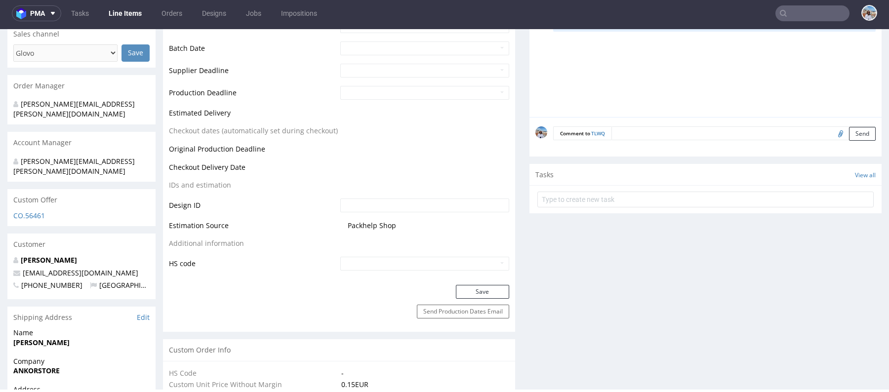
click at [633, 131] on form "Comment to TLWQ Send" at bounding box center [714, 133] width 322 height 14
paste textarea "small bottle bottom insert MYSK"
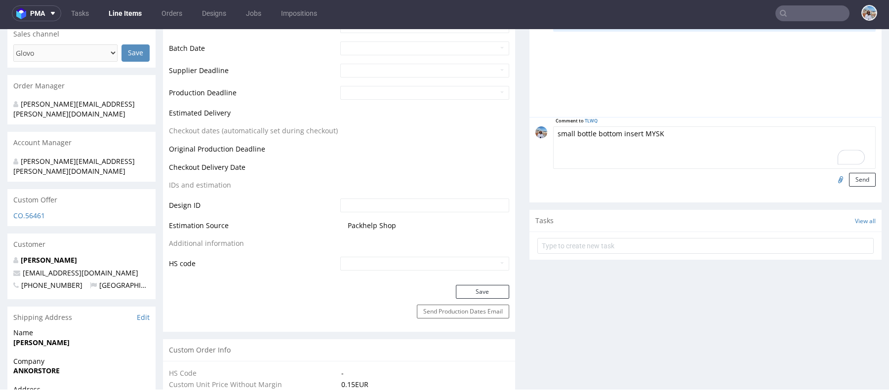
drag, startPoint x: 637, startPoint y: 132, endPoint x: 503, endPoint y: 132, distance: 134.3
type textarea "Reorder of MYSK"
click at [849, 174] on button "Send" at bounding box center [862, 180] width 27 height 14
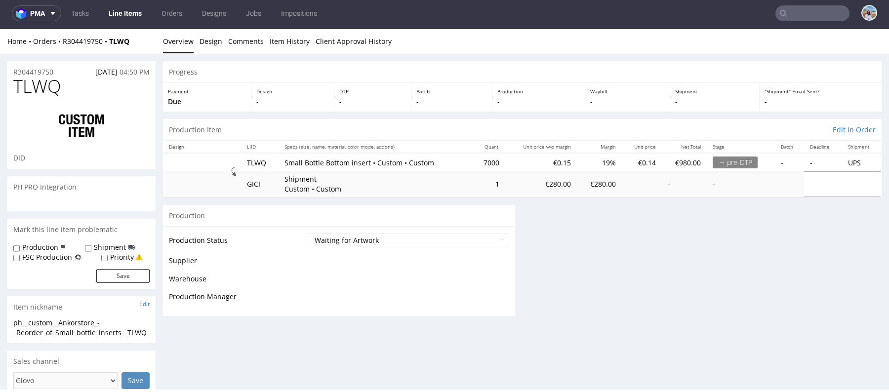
scroll to position [0, 0]
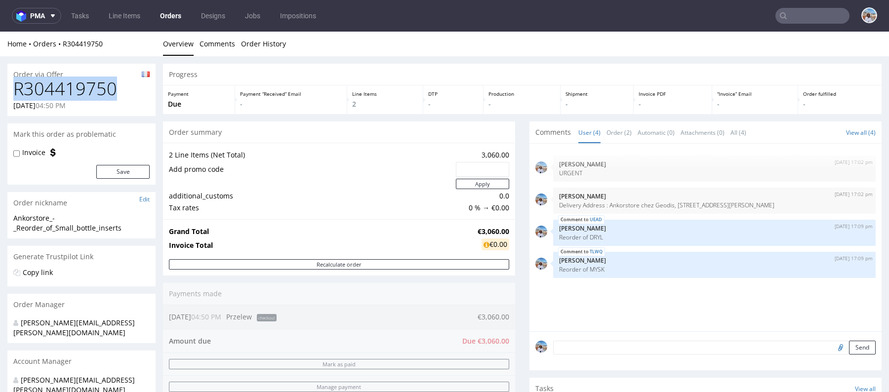
drag, startPoint x: 108, startPoint y: 90, endPoint x: 4, endPoint y: 90, distance: 103.7
copy h1 "R304419750"
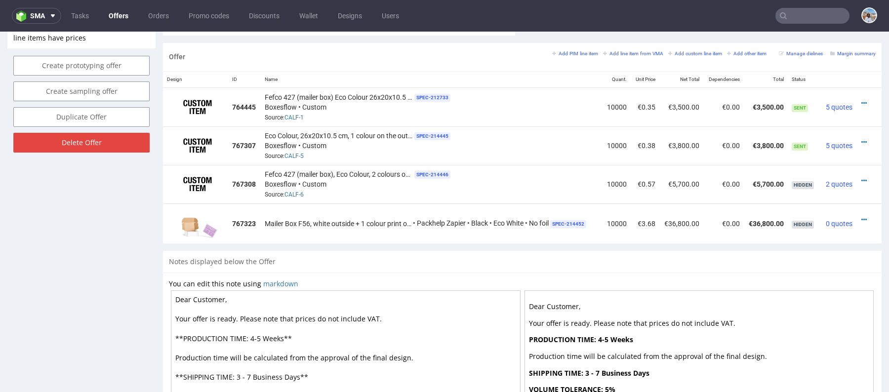
scroll to position [575, 0]
